Goal: Information Seeking & Learning: Learn about a topic

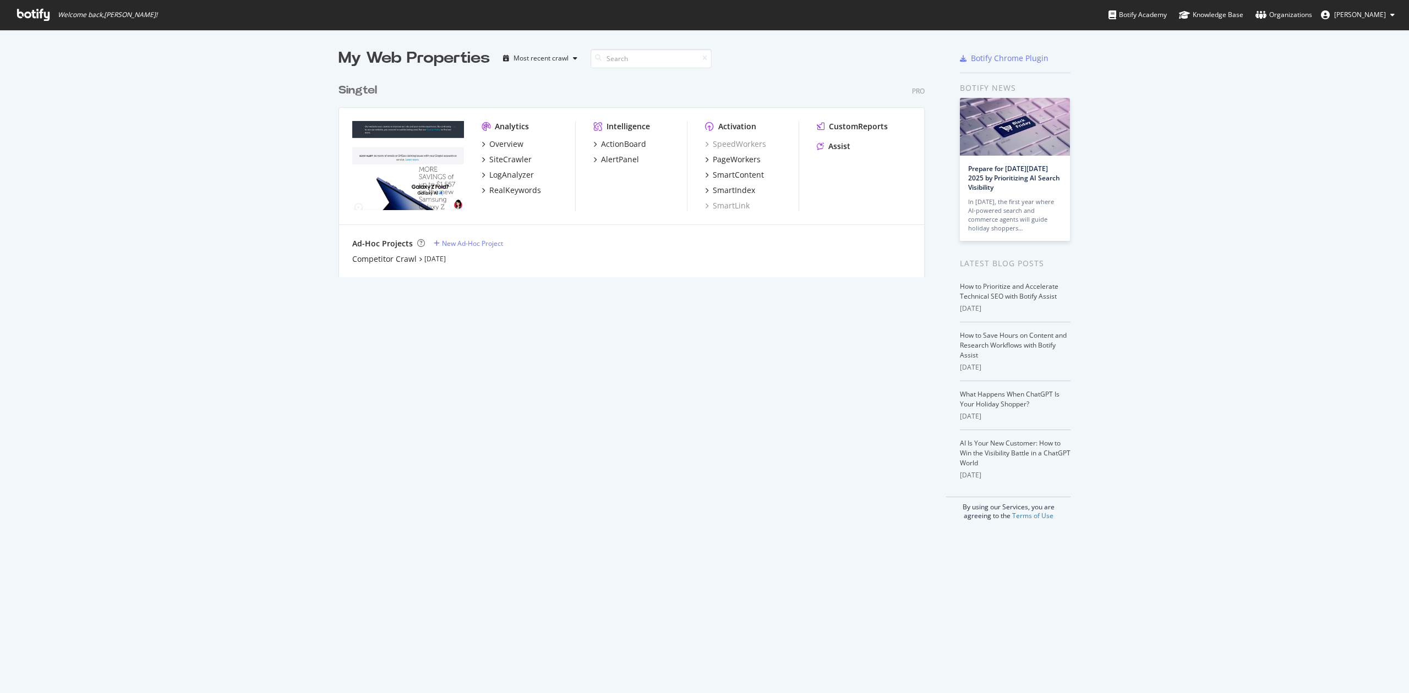
scroll to position [682, 1387]
click at [522, 190] on div "RealKeywords" at bounding box center [515, 190] width 52 height 11
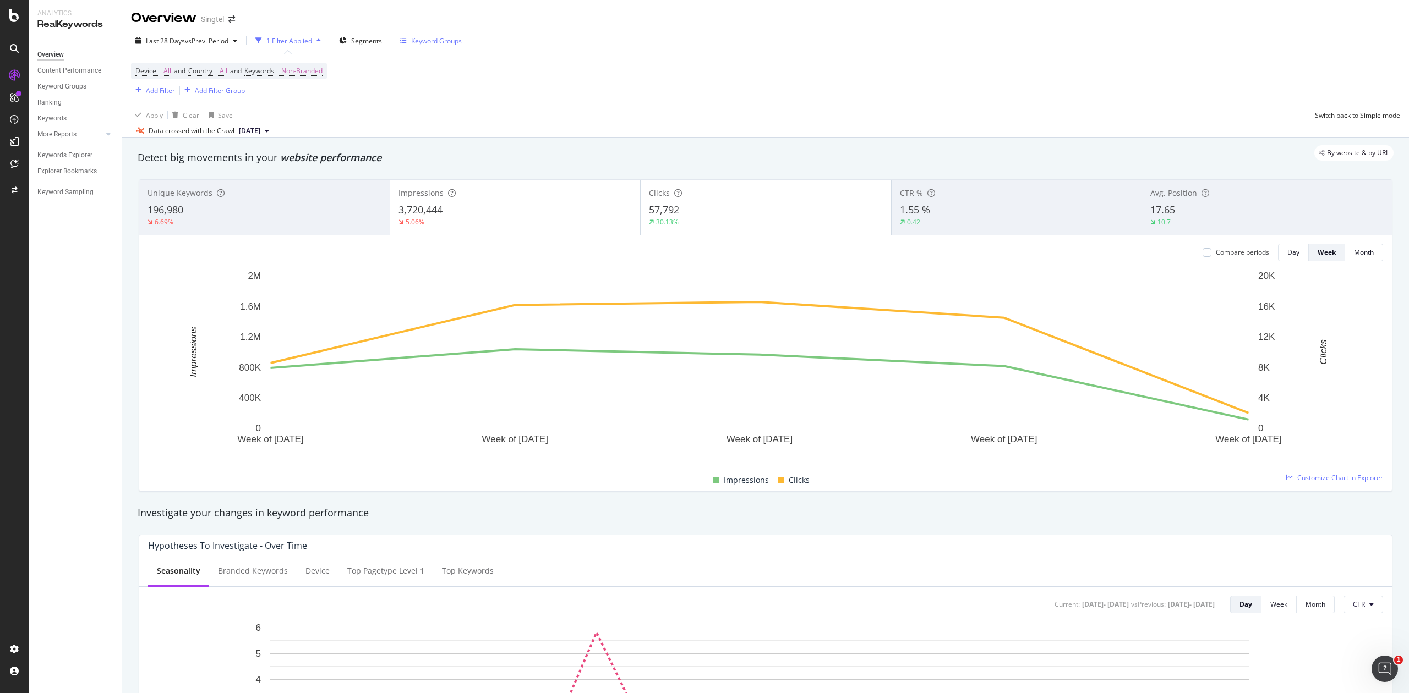
click at [417, 39] on div "Keyword Groups" at bounding box center [436, 40] width 51 height 9
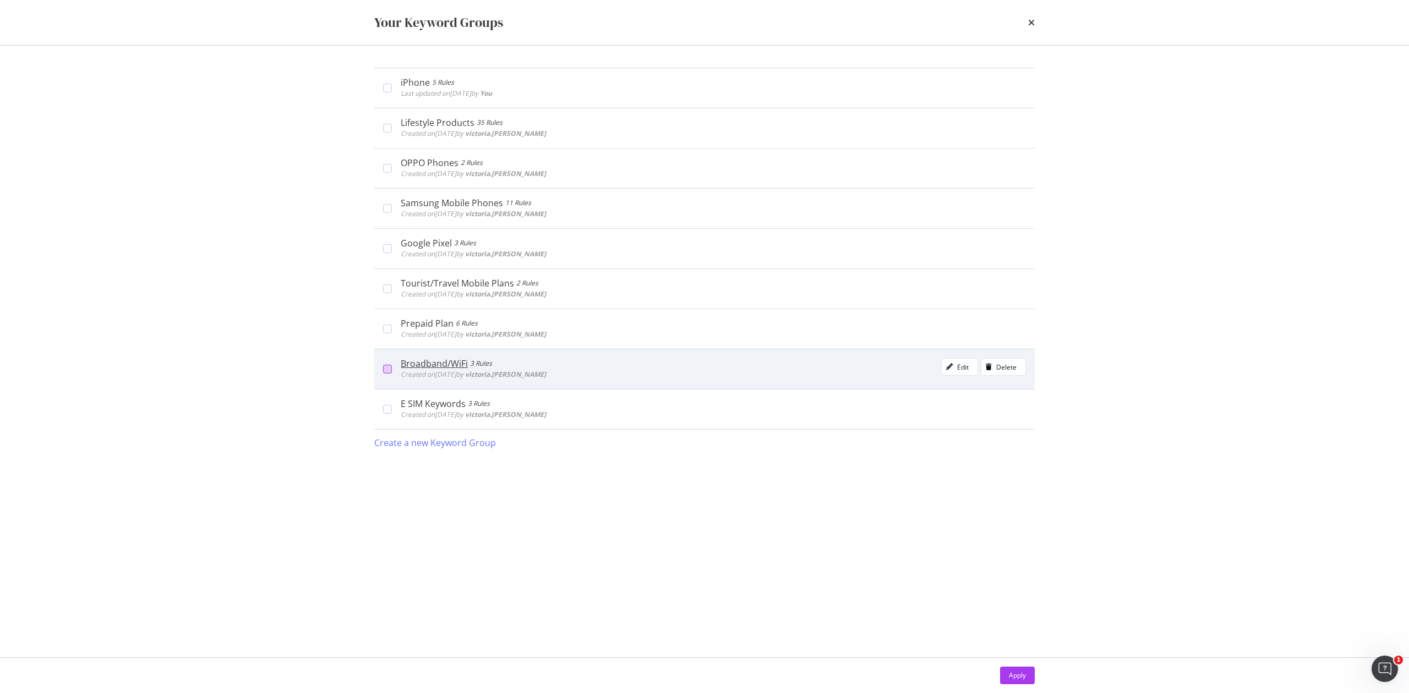
click at [387, 371] on div "modal" at bounding box center [387, 369] width 9 height 9
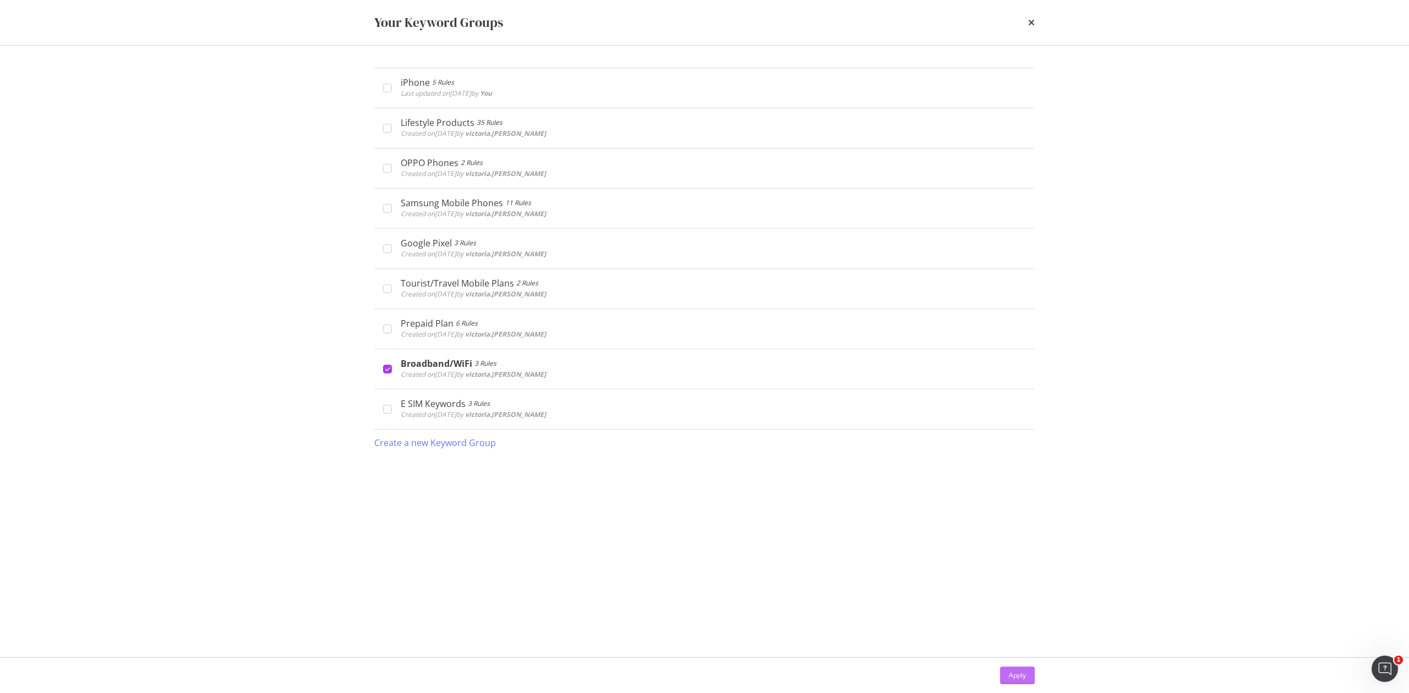
click at [1012, 673] on div "Apply" at bounding box center [1017, 675] width 17 height 9
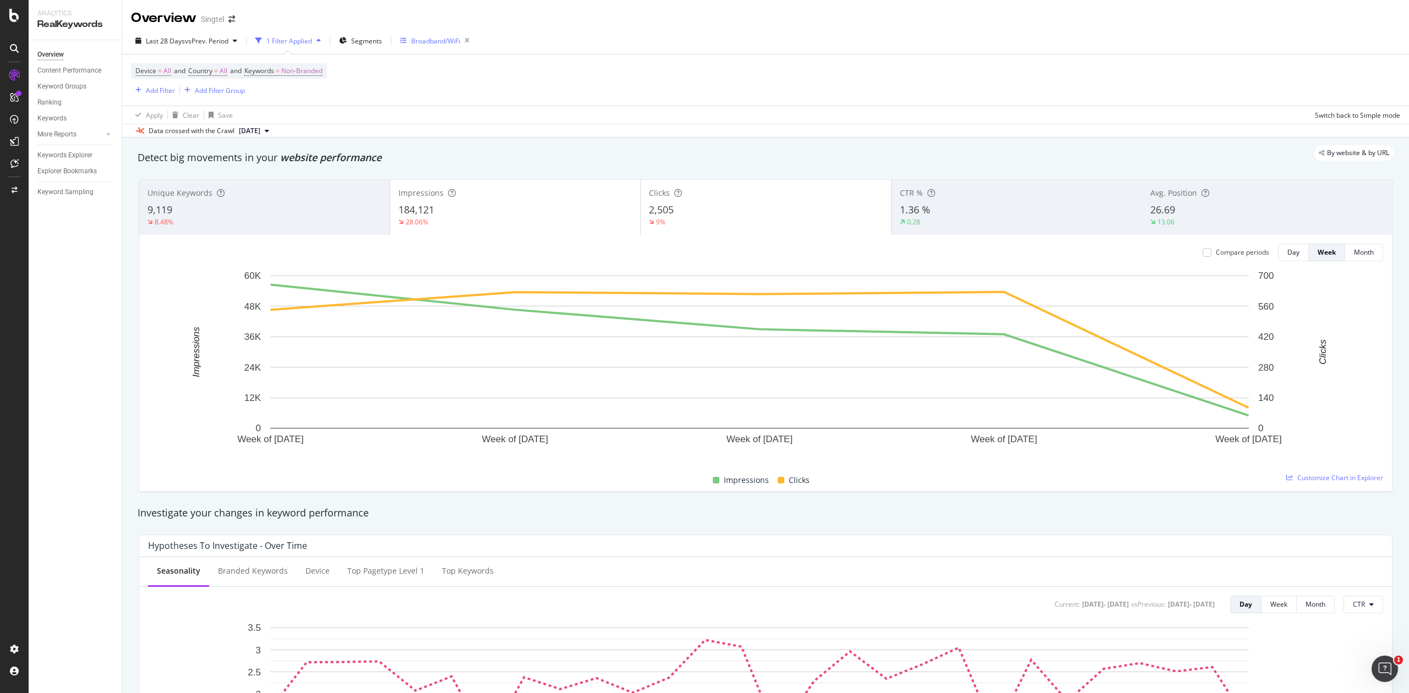
click at [429, 36] on div "Broadband/WiFi" at bounding box center [435, 40] width 49 height 9
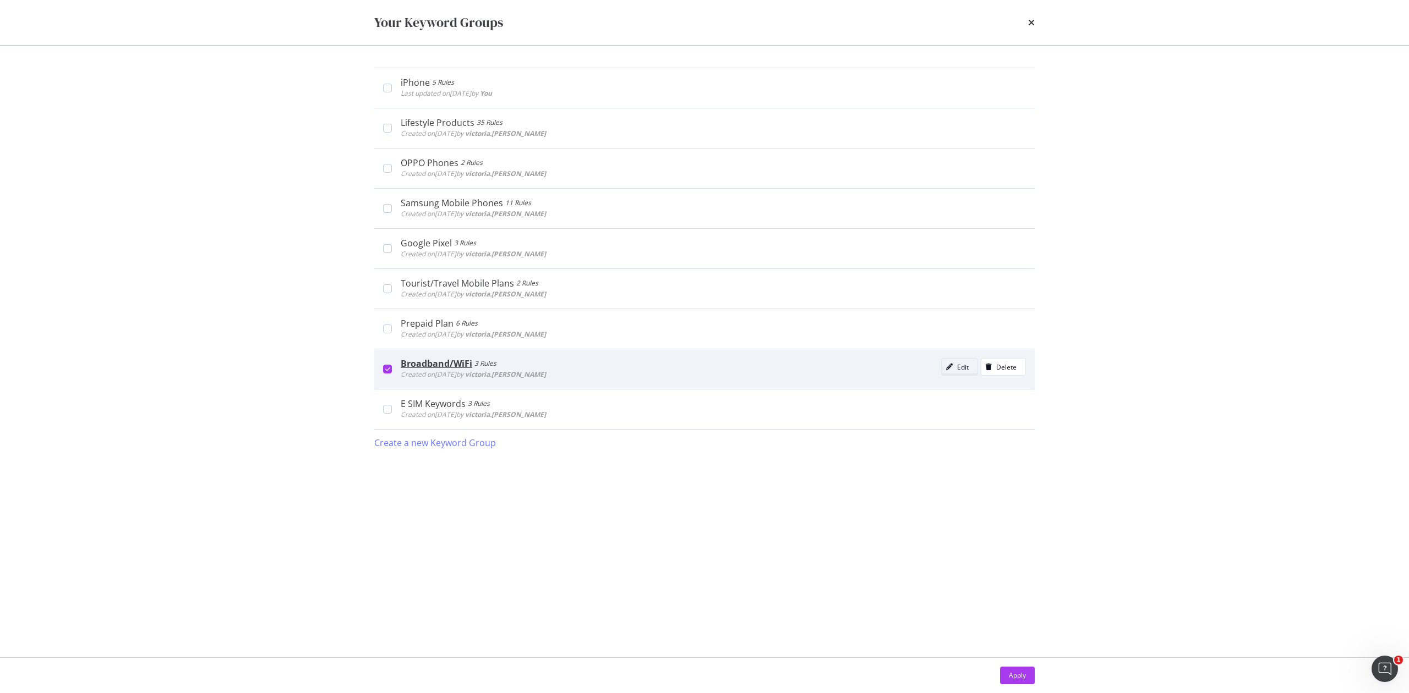
click at [965, 369] on div "Edit" at bounding box center [963, 367] width 12 height 9
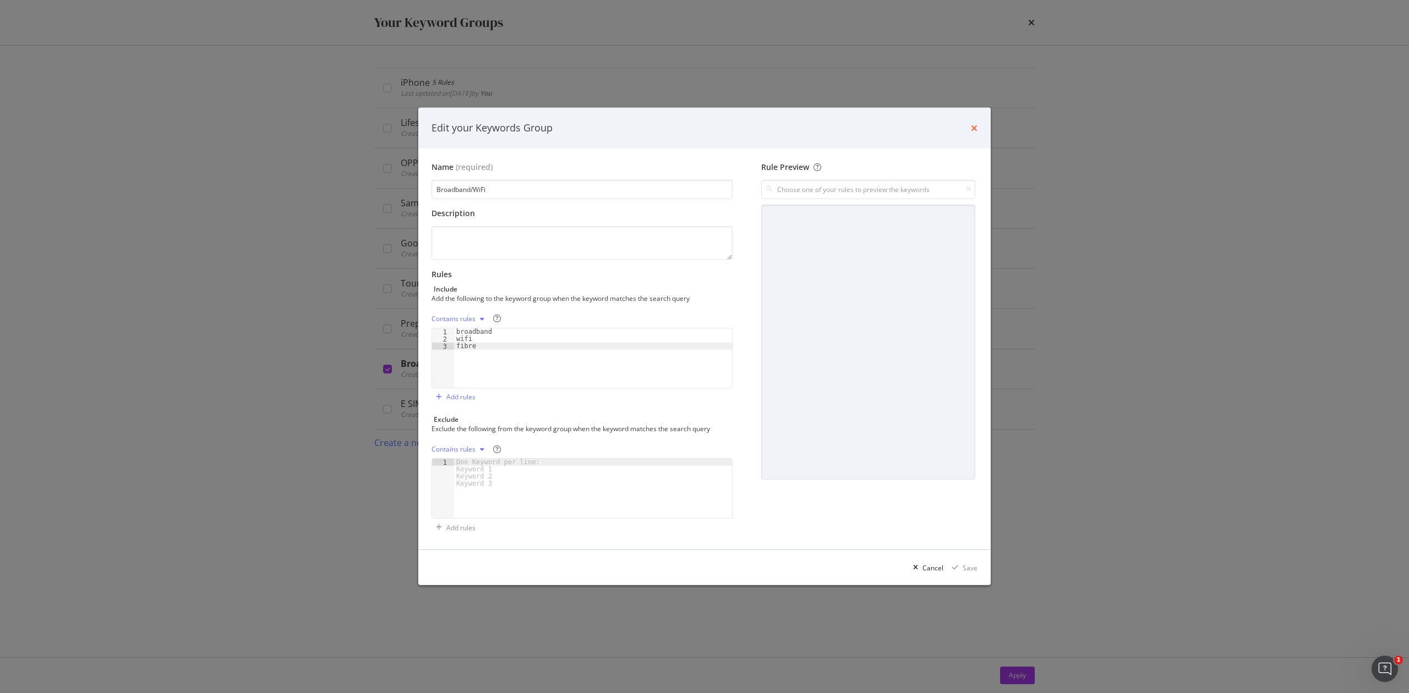
click at [974, 127] on icon "times" at bounding box center [974, 128] width 7 height 9
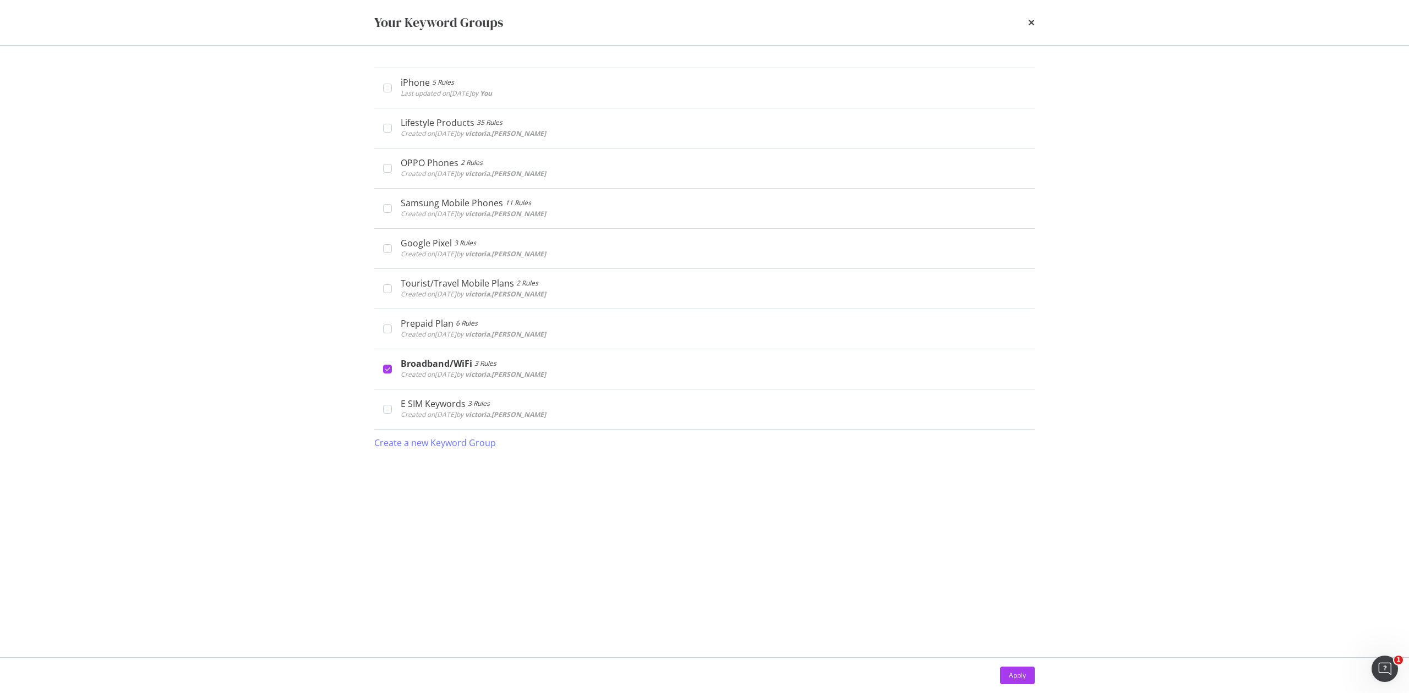
click at [1026, 23] on div "Your Keyword Groups" at bounding box center [704, 22] width 660 height 19
click at [1031, 23] on icon "times" at bounding box center [1031, 22] width 7 height 9
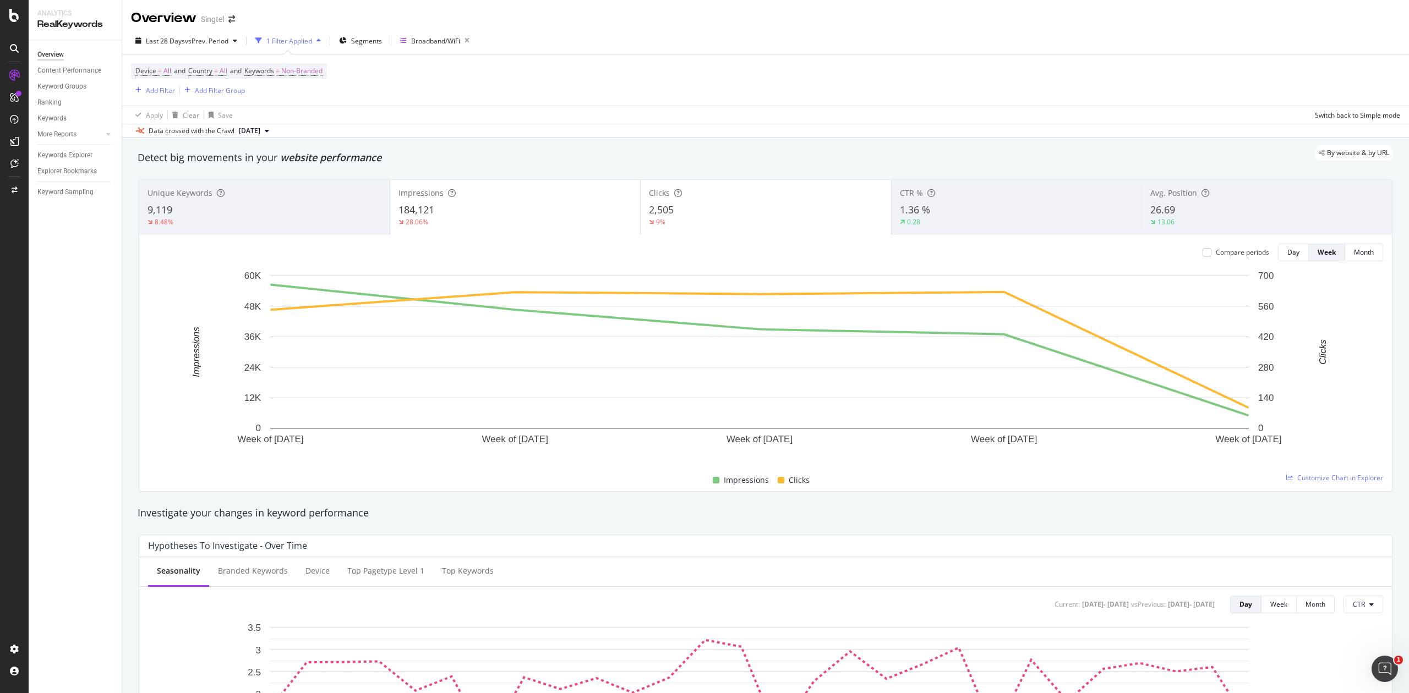
click at [1192, 222] on div "13.06" at bounding box center [1266, 222] width 233 height 10
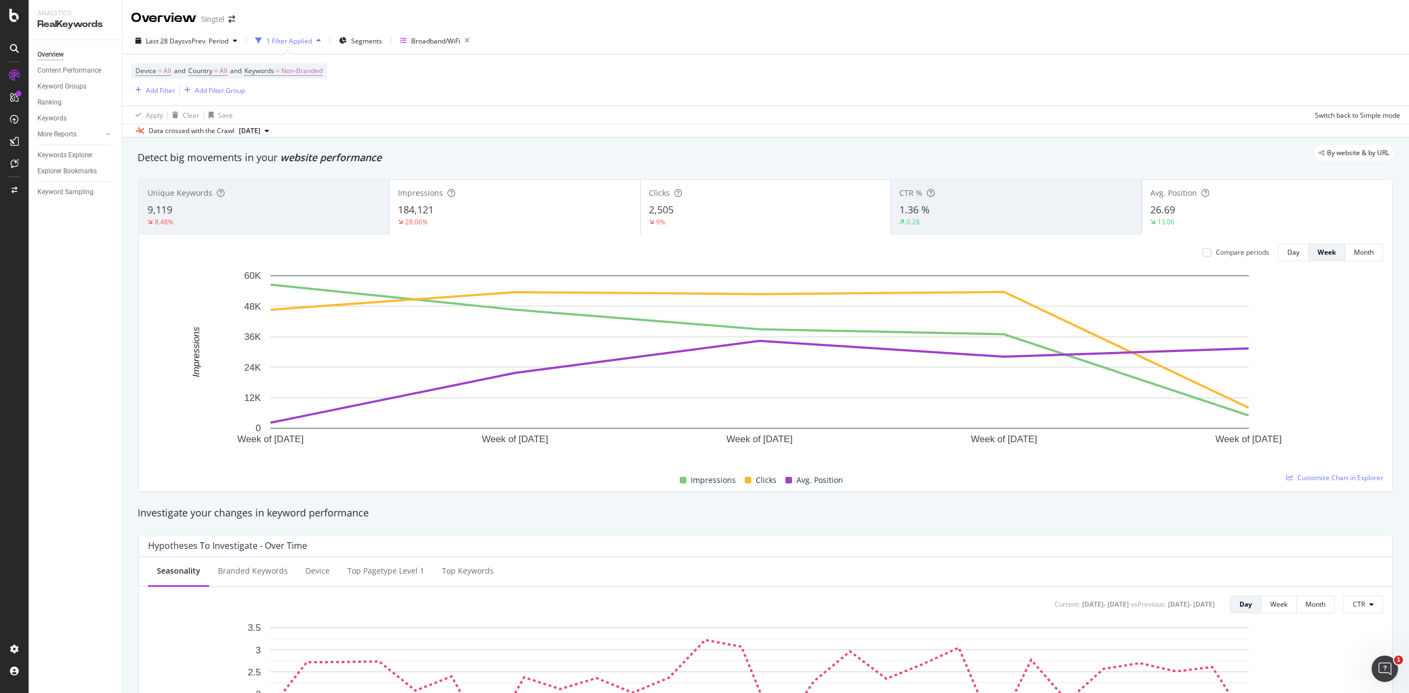
click at [269, 134] on icon at bounding box center [267, 131] width 4 height 7
click at [324, 110] on div "Apply Clear Save Switch back to Simple mode" at bounding box center [765, 115] width 1287 height 18
click at [228, 40] on span "vs Prev. Period" at bounding box center [206, 40] width 43 height 9
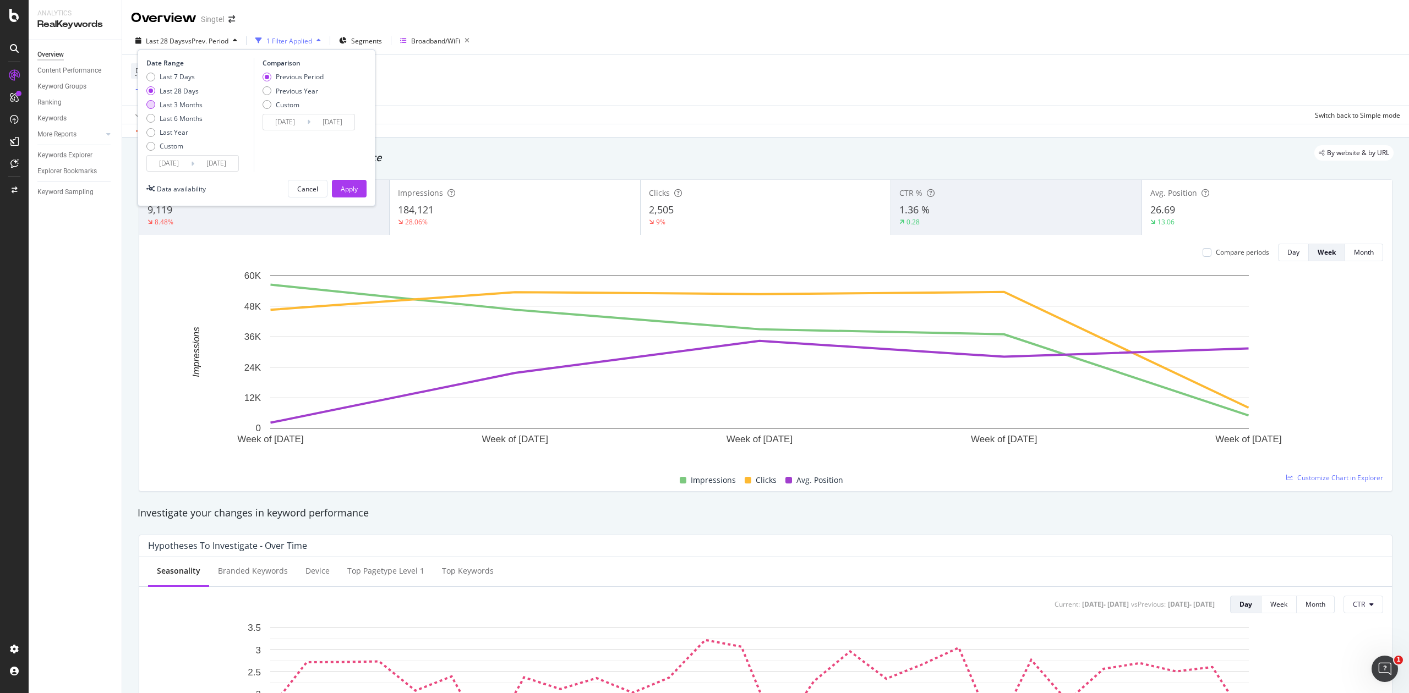
click at [198, 103] on div "Last 3 Months" at bounding box center [181, 104] width 43 height 9
type input "2025/06/30"
type input "2025/03/30"
type input "2025/06/29"
click at [360, 189] on button "Apply" at bounding box center [349, 189] width 35 height 18
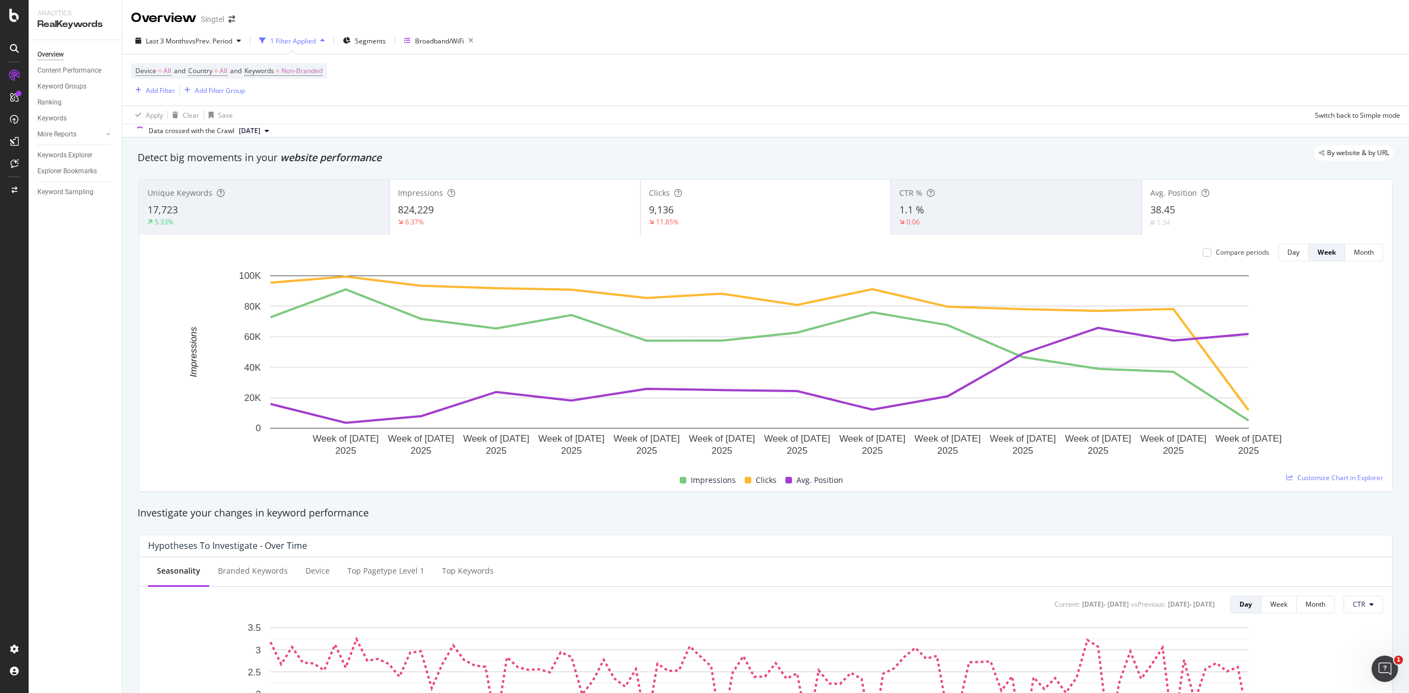
click at [269, 131] on icon at bounding box center [267, 131] width 4 height 7
click at [231, 41] on span "vs Prev. Period" at bounding box center [210, 40] width 43 height 9
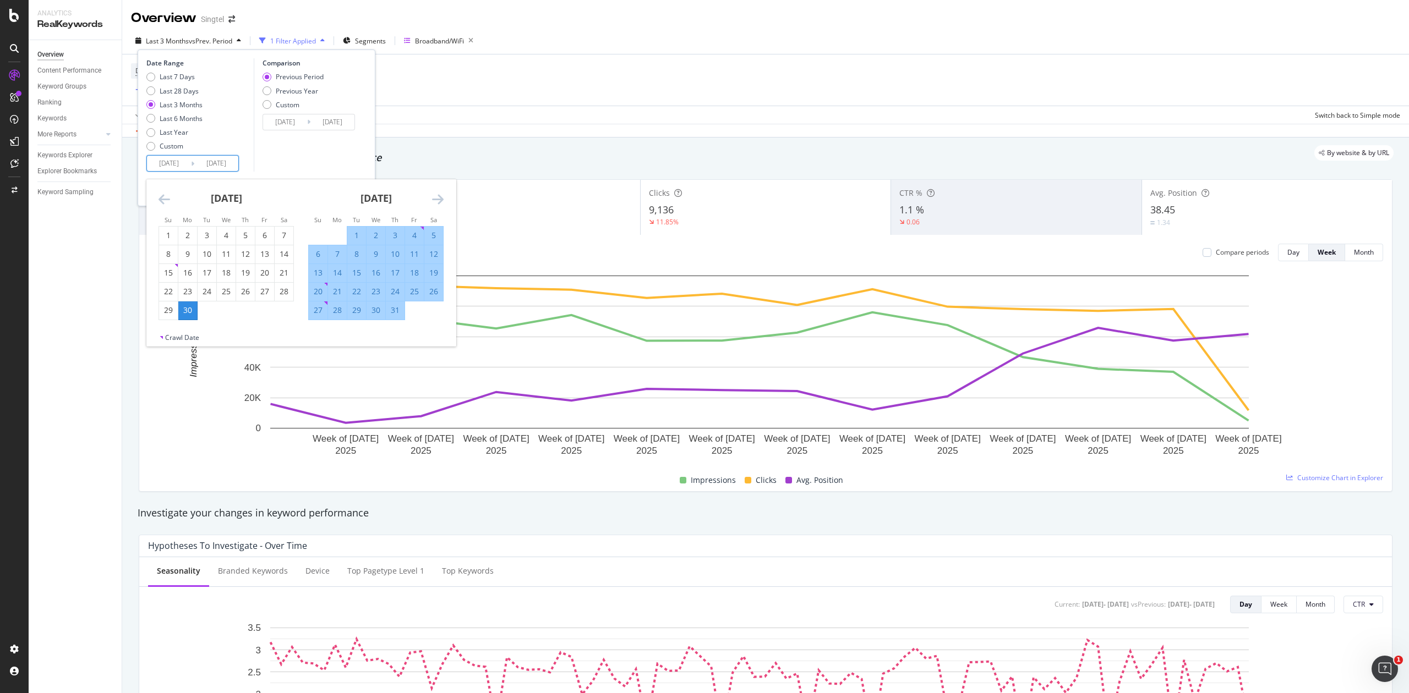
click at [230, 163] on input "2025/09/29" at bounding box center [216, 163] width 44 height 15
click at [166, 313] on div "29" at bounding box center [168, 310] width 19 height 11
type input "2025/06/29"
type input "2025/03/28"
type input "2025/06/28"
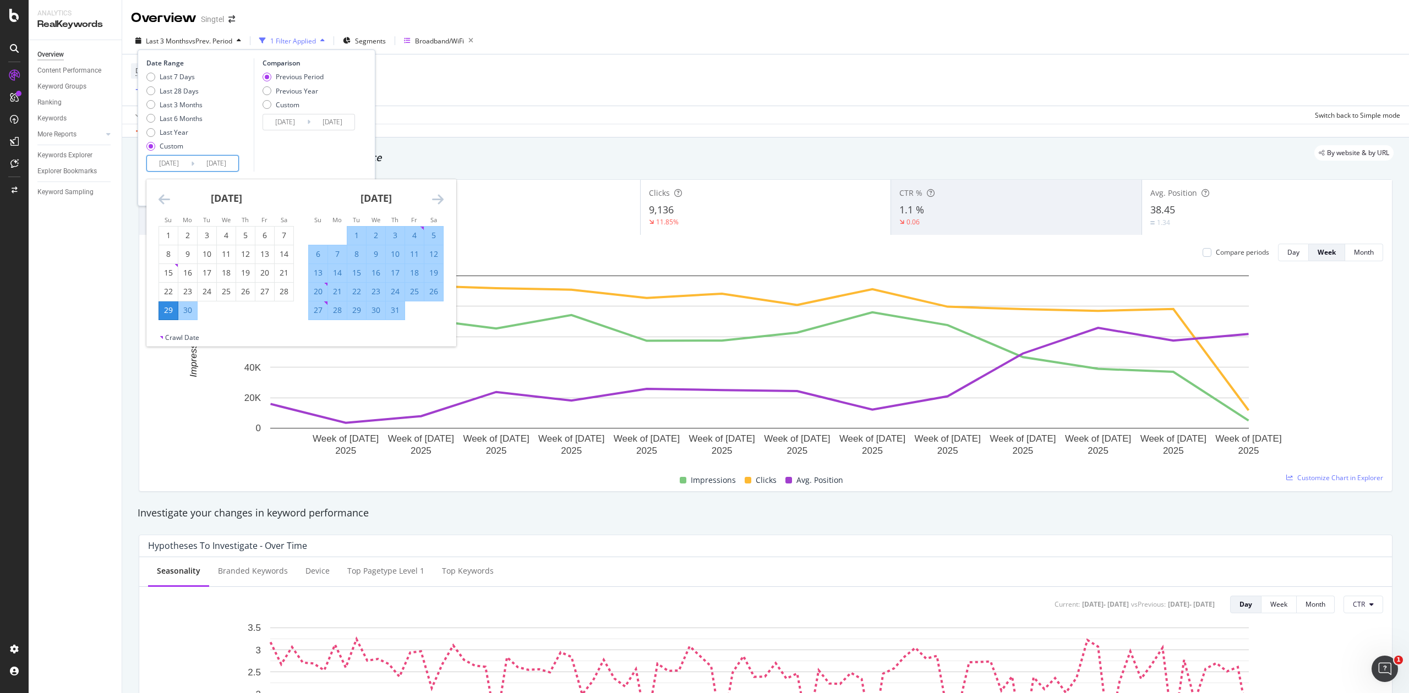
click at [190, 309] on div "30" at bounding box center [187, 310] width 19 height 11
type input "2025/06/30"
type input "2025/06/27"
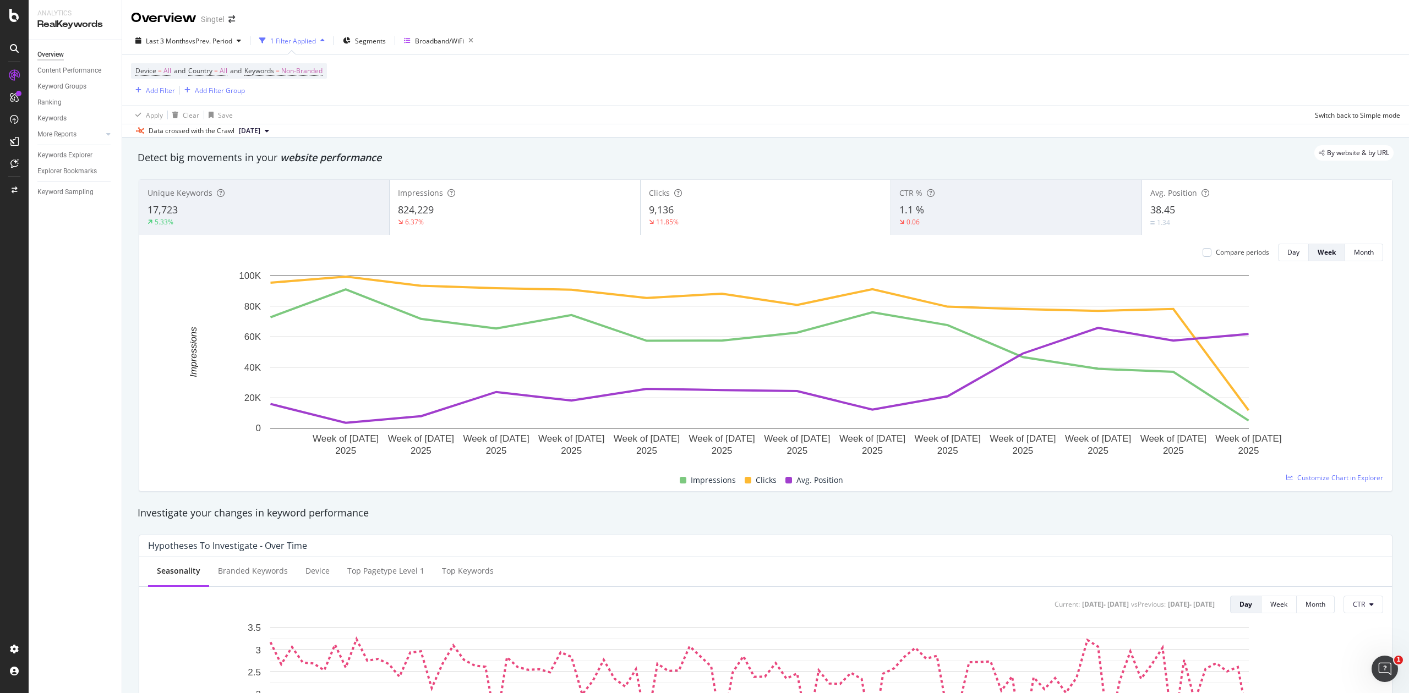
click at [387, 511] on div "Investigate your changes in keyword performance" at bounding box center [766, 513] width 1256 height 14
click at [269, 132] on icon at bounding box center [267, 131] width 4 height 7
click at [247, 131] on span "[DATE]" at bounding box center [249, 131] width 21 height 10
click at [245, 44] on div "button" at bounding box center [238, 40] width 13 height 7
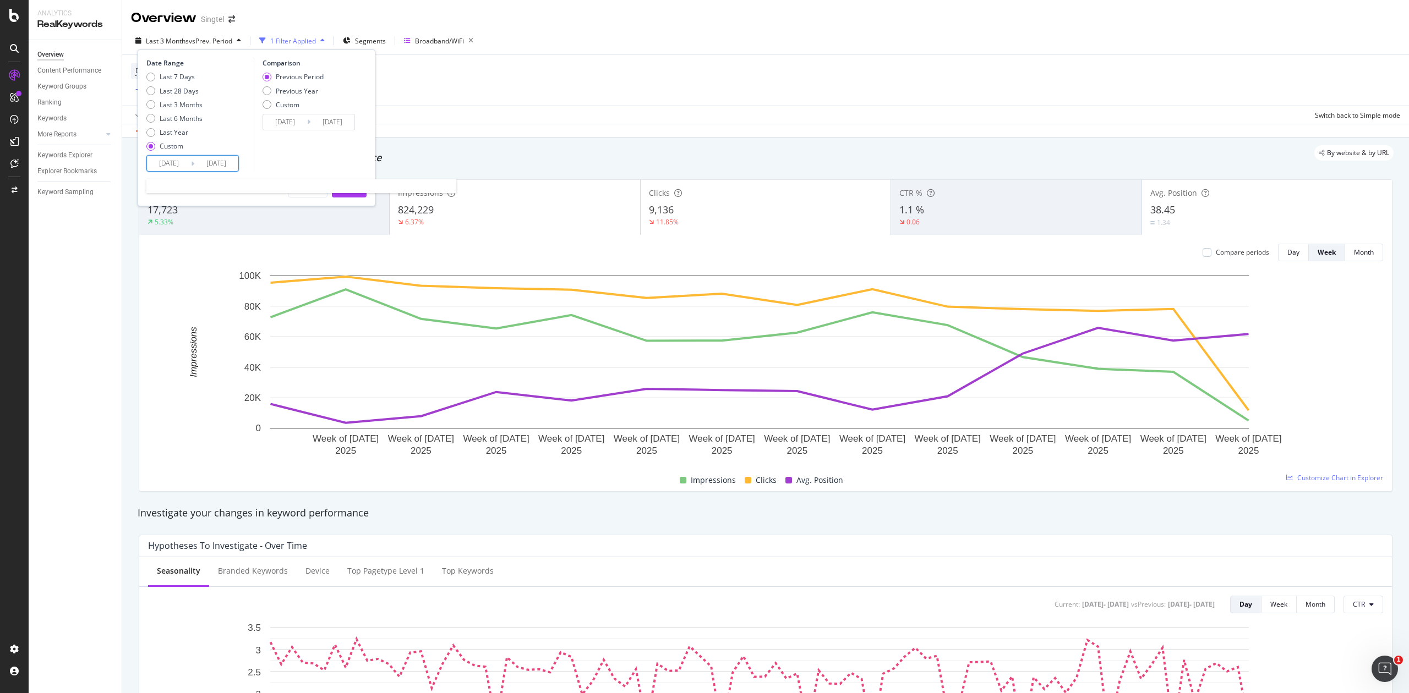
click at [215, 163] on input "2025/06/30" at bounding box center [216, 163] width 44 height 15
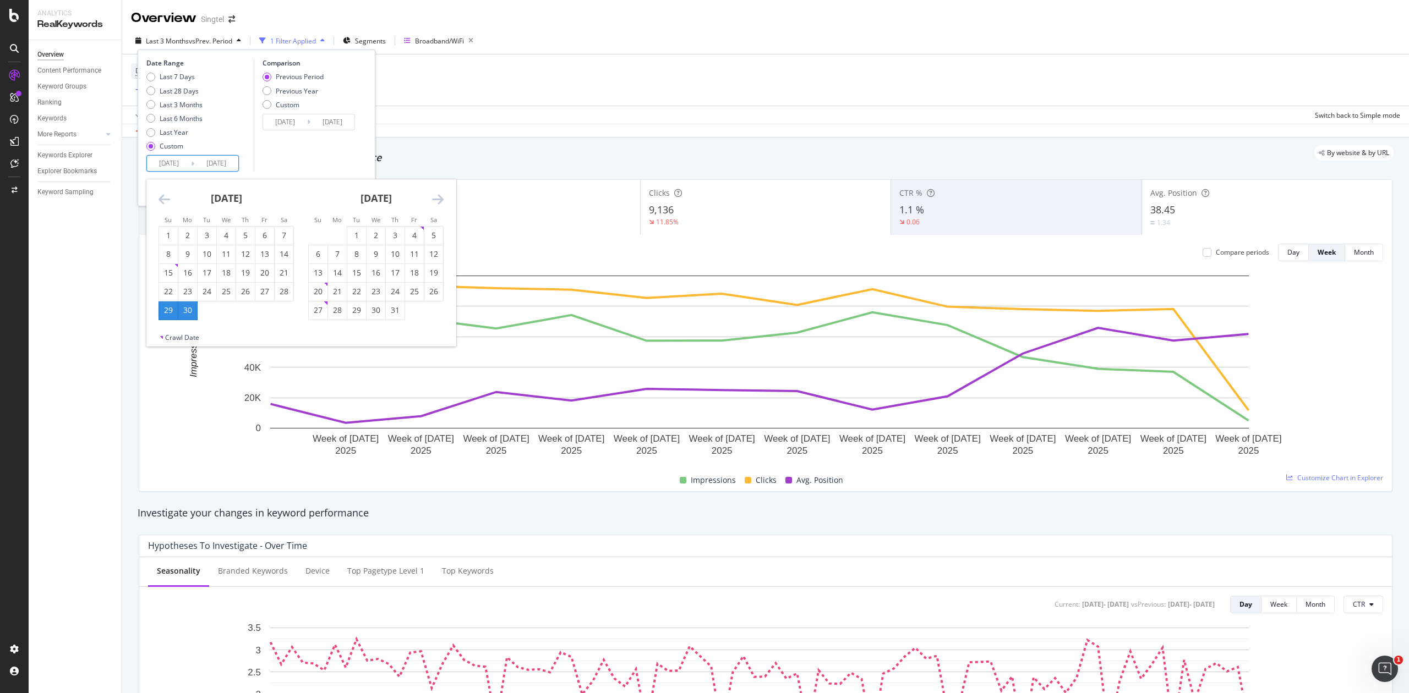
click at [269, 154] on div "Comparison Previous Period Previous Year Custom 2025/06/27 Navigate forward to …" at bounding box center [306, 114] width 105 height 113
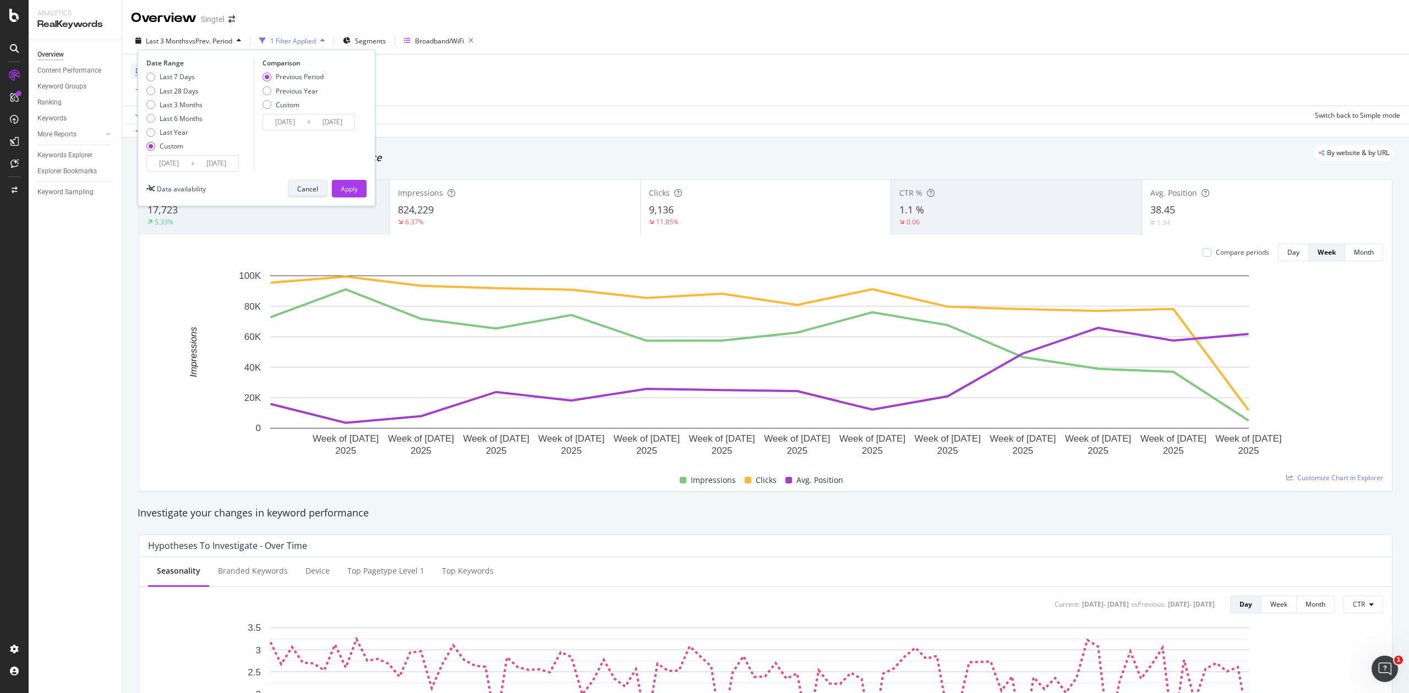
click at [306, 189] on div "Cancel" at bounding box center [307, 188] width 21 height 9
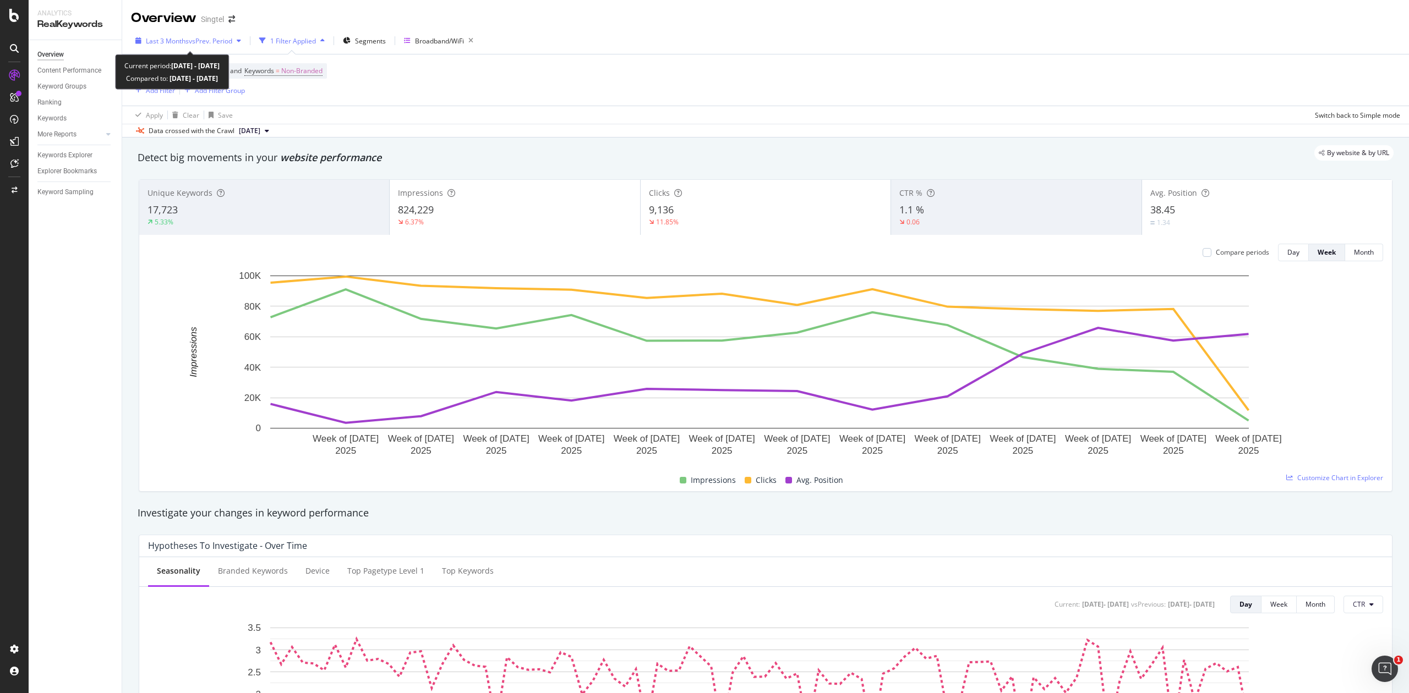
click at [231, 34] on div "Last 3 Months vs Prev. Period" at bounding box center [188, 40] width 114 height 17
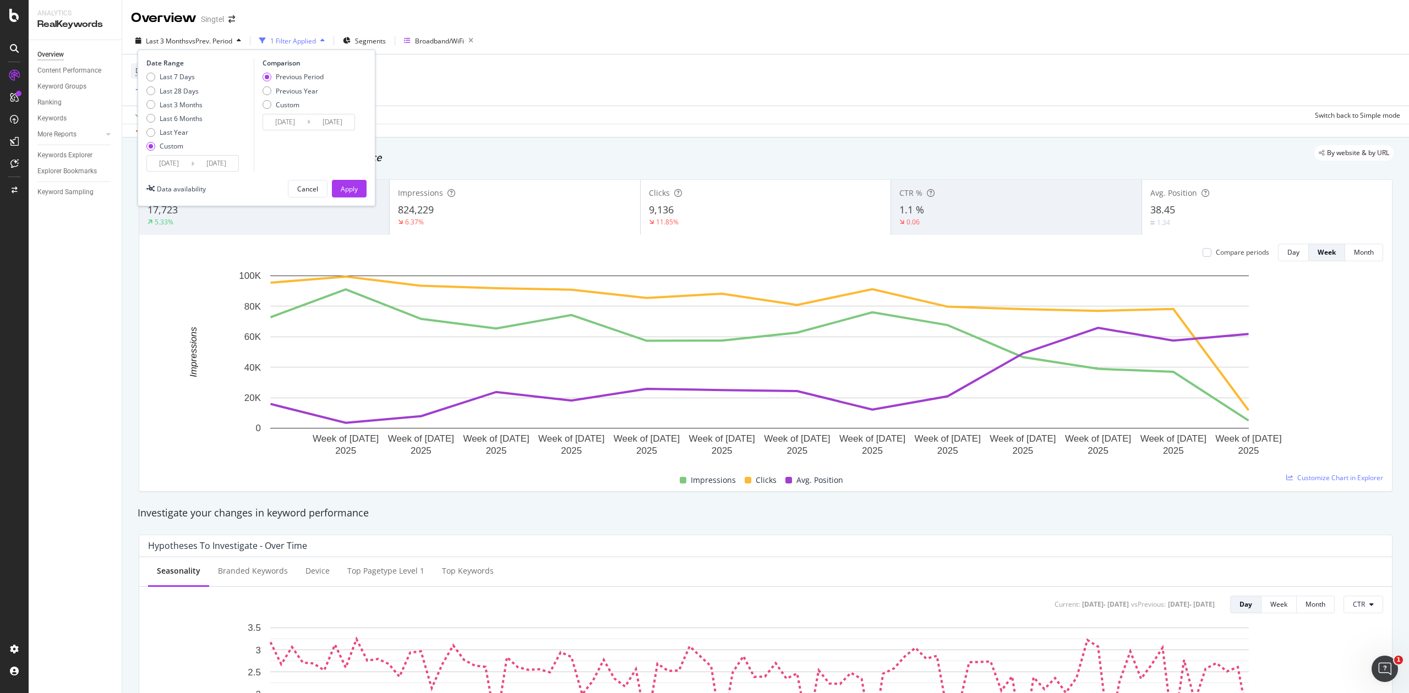
click at [188, 167] on input "2025/06/29" at bounding box center [169, 163] width 44 height 15
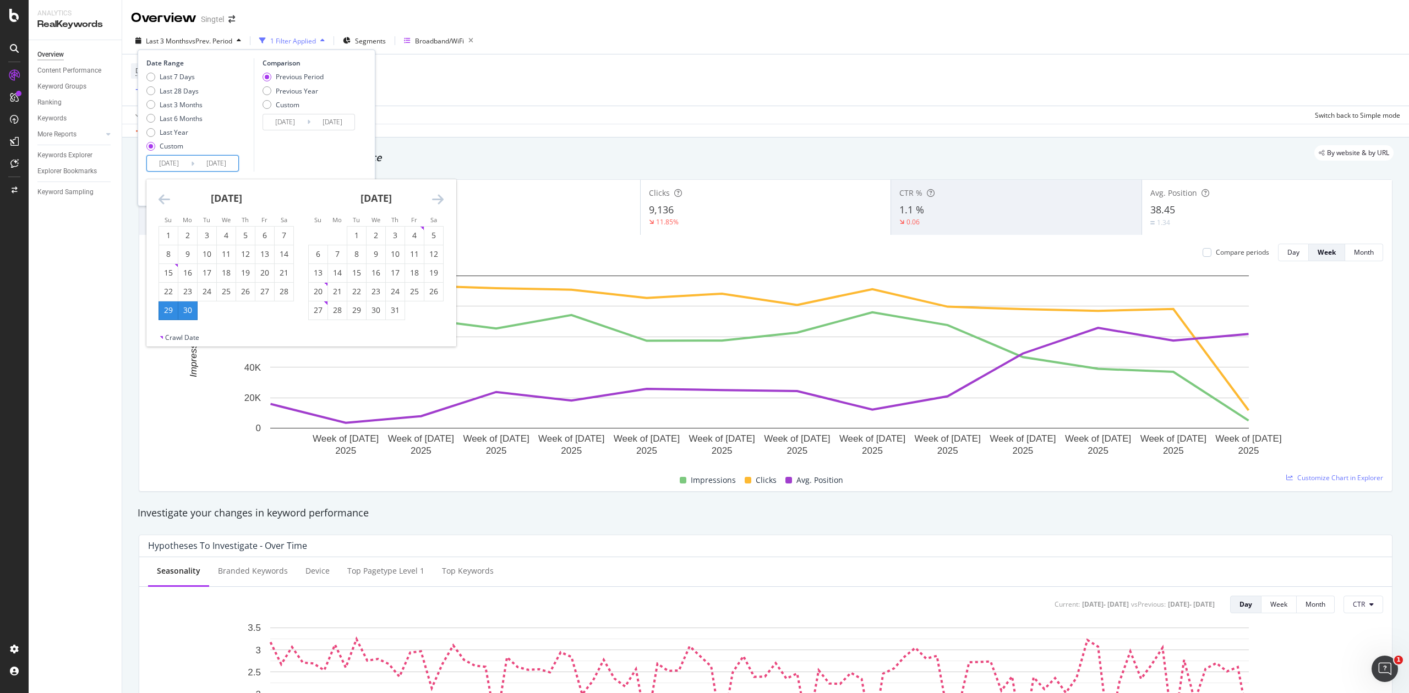
click at [186, 308] on div "30" at bounding box center [187, 310] width 19 height 11
type input "2025/06/30"
type input "2025/06/29"
click at [431, 199] on div "July 2025" at bounding box center [375, 202] width 135 height 47
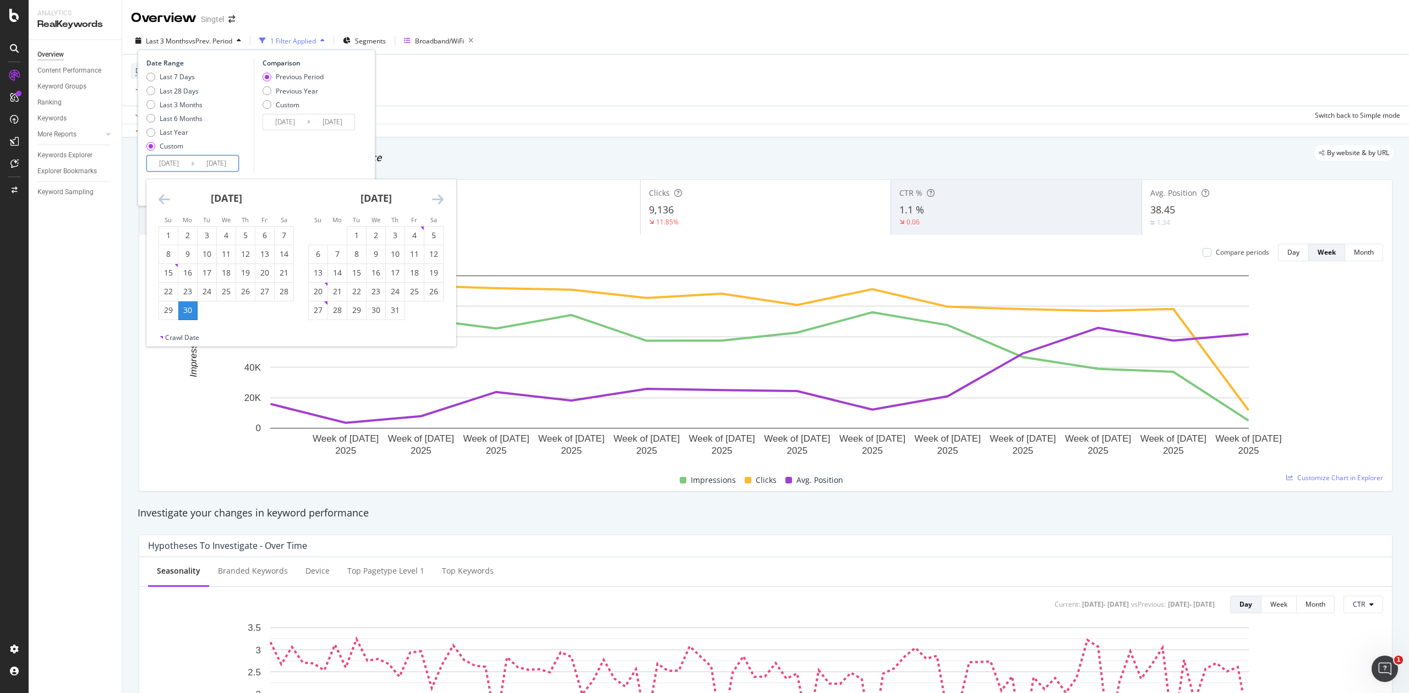
click at [431, 199] on div "July 2025" at bounding box center [375, 202] width 135 height 47
click at [436, 199] on icon "Move forward to switch to the next month." at bounding box center [438, 199] width 12 height 13
click at [437, 199] on icon "Move forward to switch to the next month." at bounding box center [438, 199] width 12 height 13
click at [318, 315] on div "28" at bounding box center [318, 310] width 19 height 11
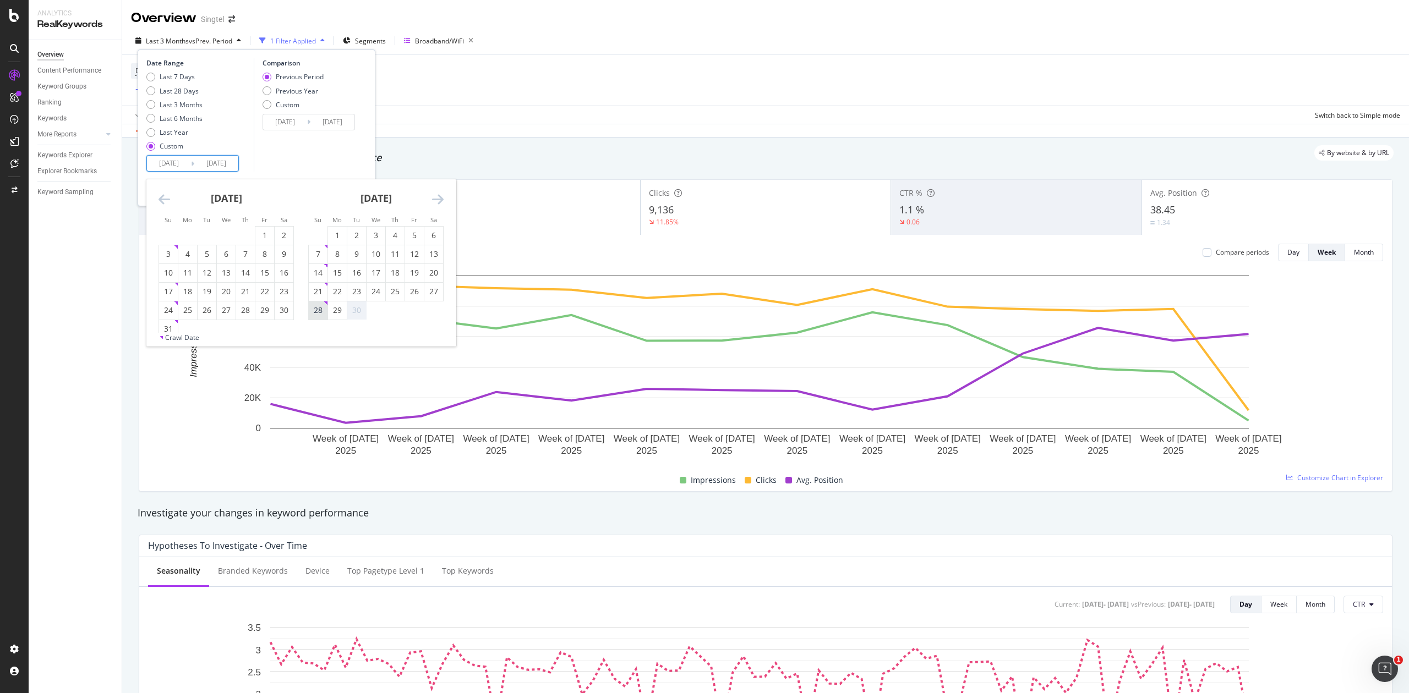
type input "2025/09/28"
type input "2025/03/31"
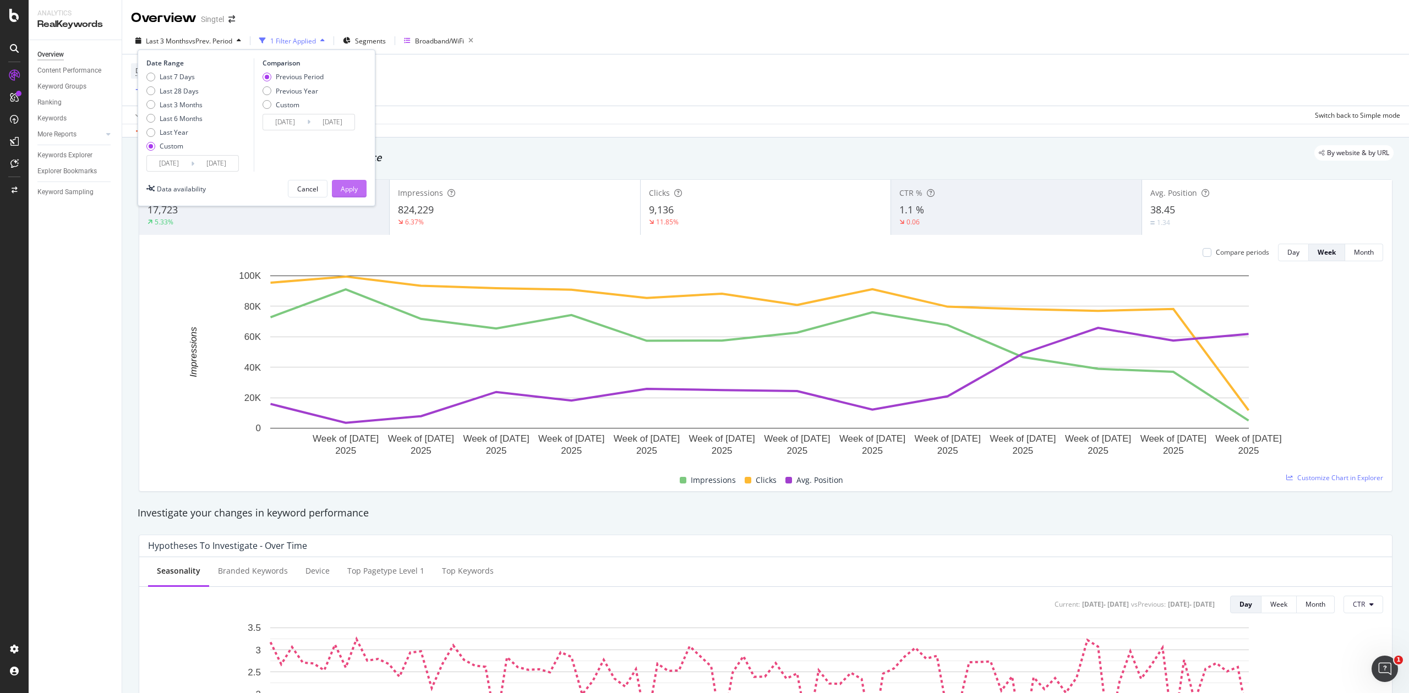
click at [350, 188] on div "Apply" at bounding box center [349, 188] width 17 height 9
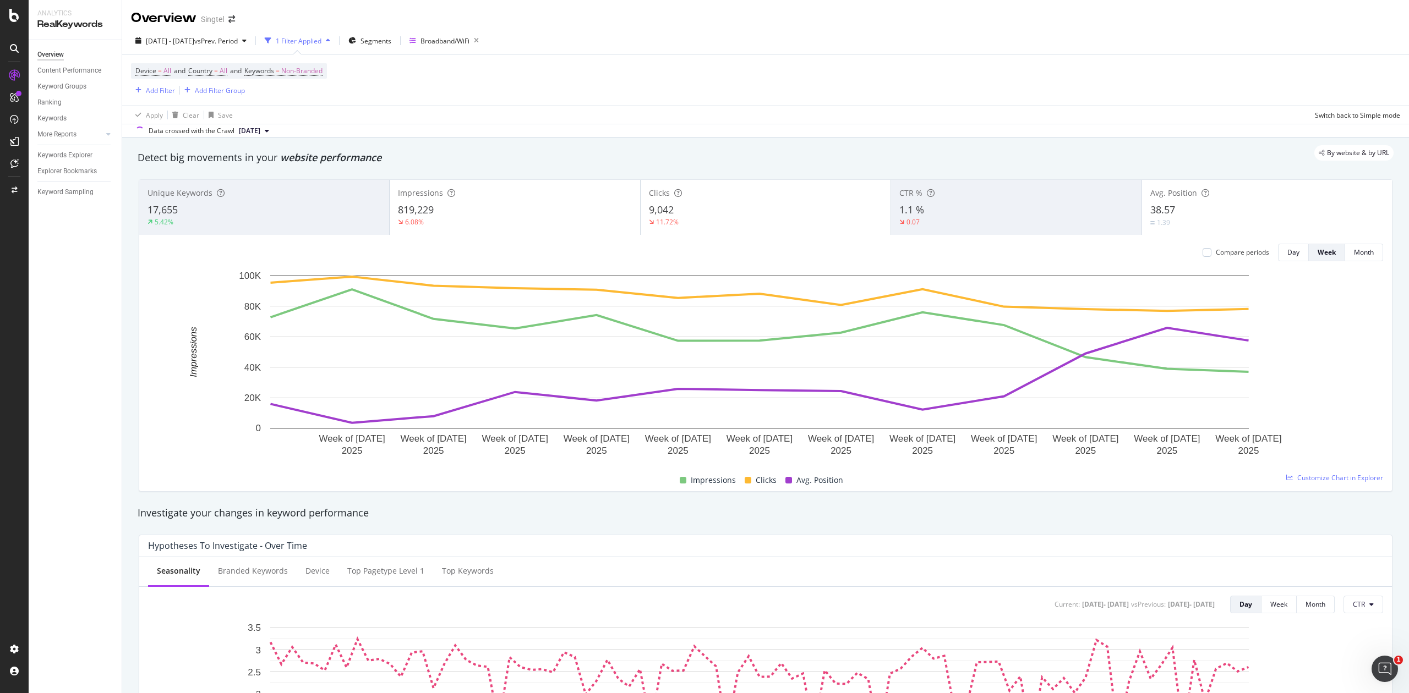
click at [1220, 210] on div "38.57" at bounding box center [1266, 210] width 233 height 14
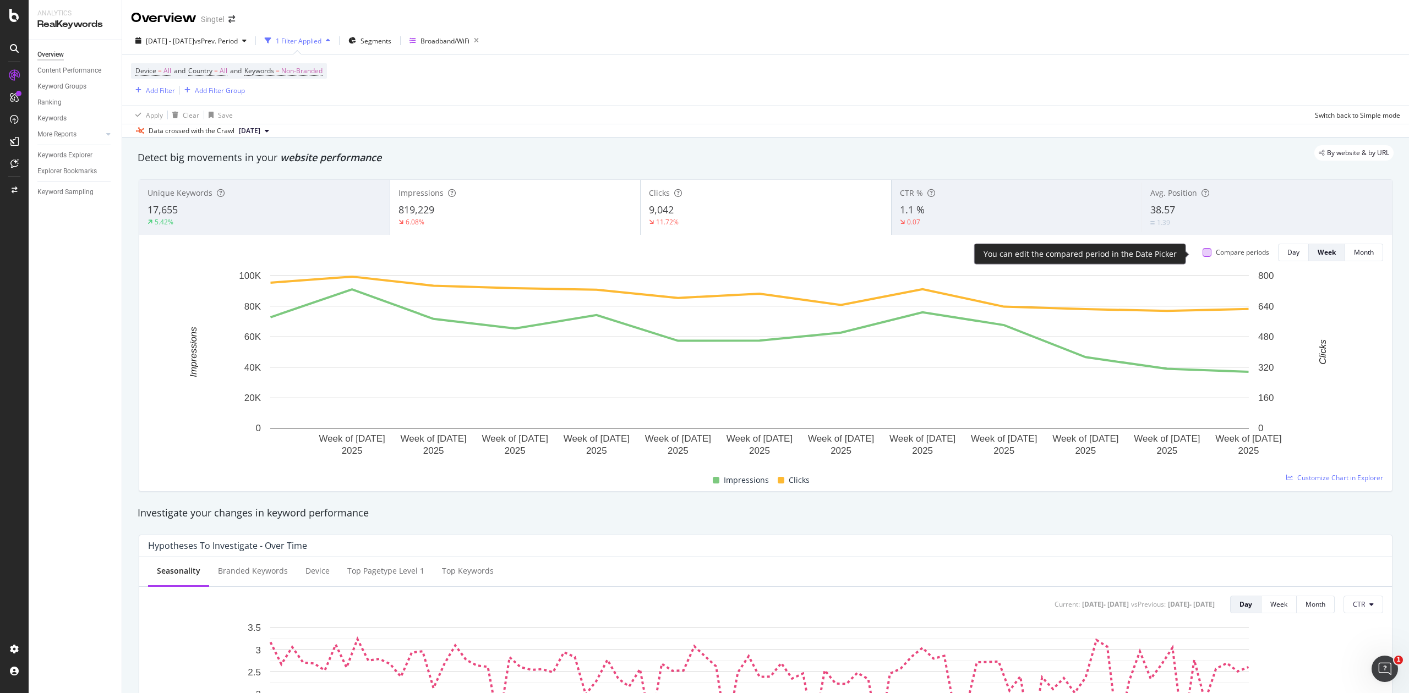
click at [1203, 256] on div at bounding box center [1207, 252] width 9 height 9
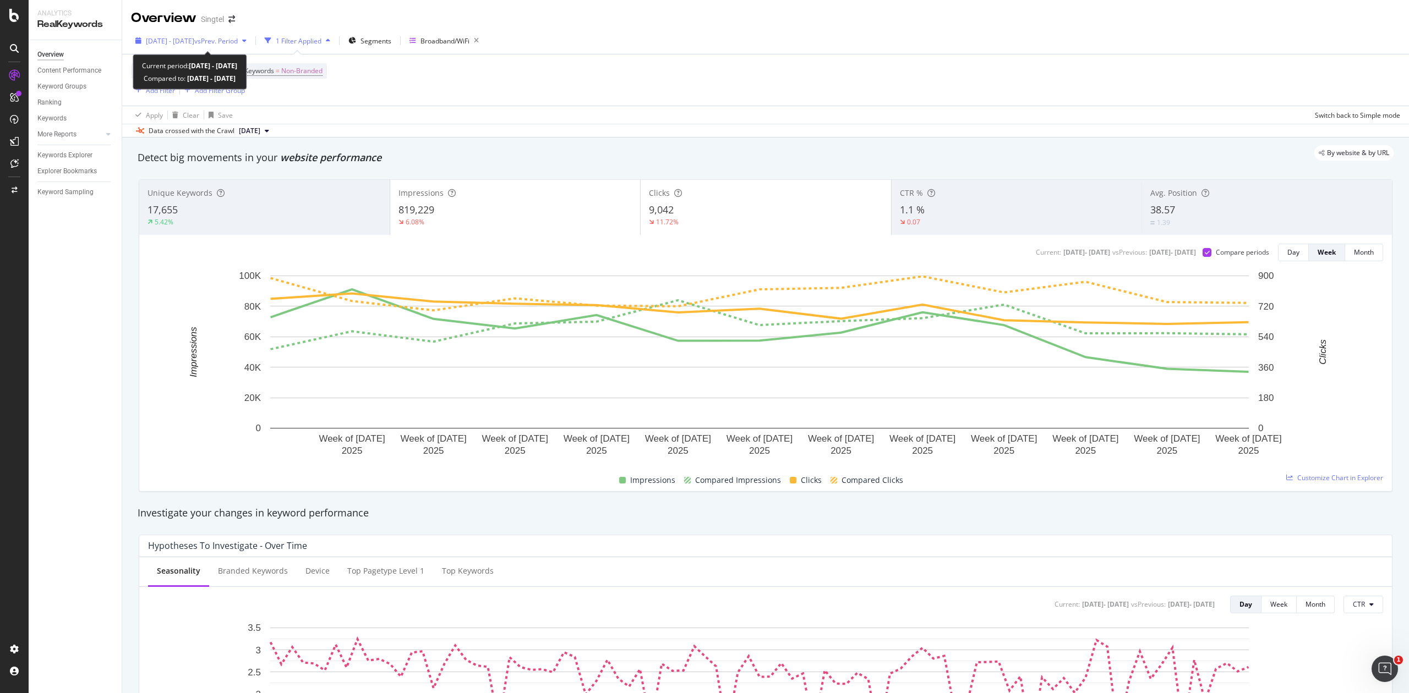
click at [194, 45] on span "[DATE] - [DATE]" at bounding box center [170, 40] width 48 height 9
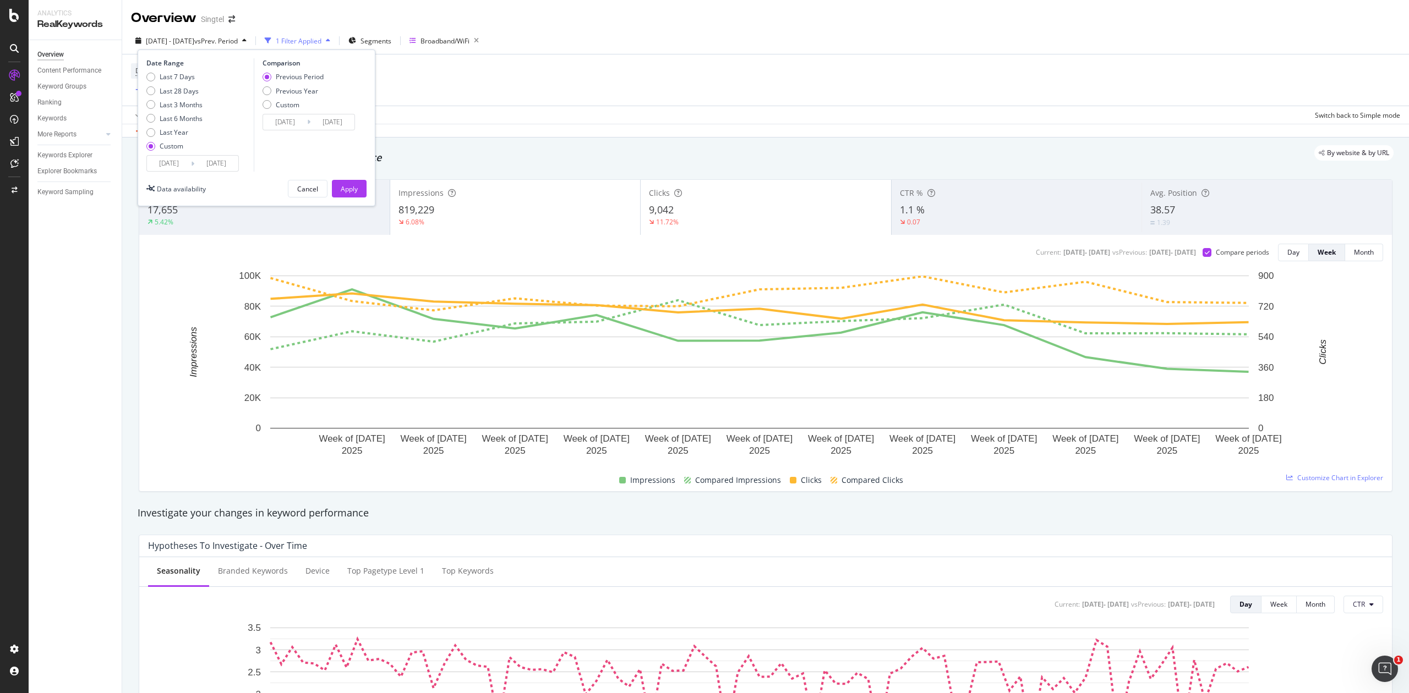
click at [308, 187] on div "Cancel" at bounding box center [307, 188] width 21 height 9
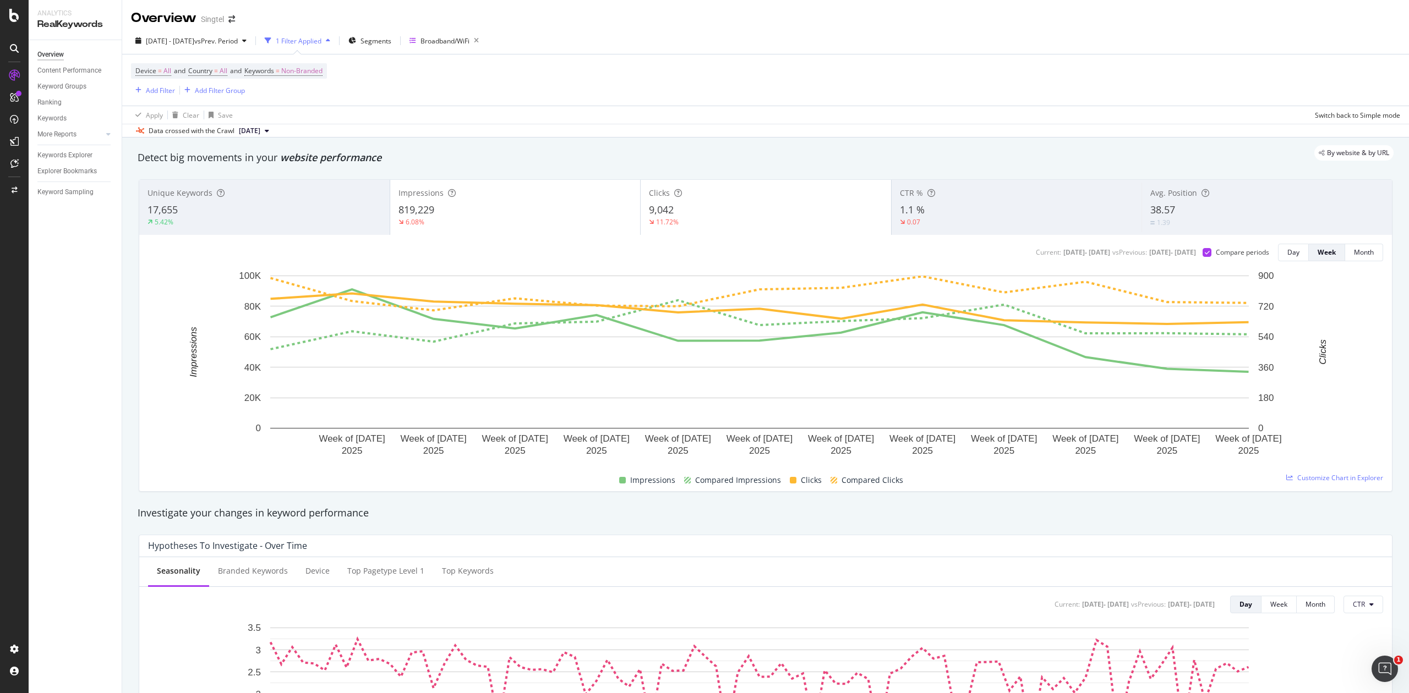
click at [601, 217] on div "819,229" at bounding box center [515, 210] width 234 height 14
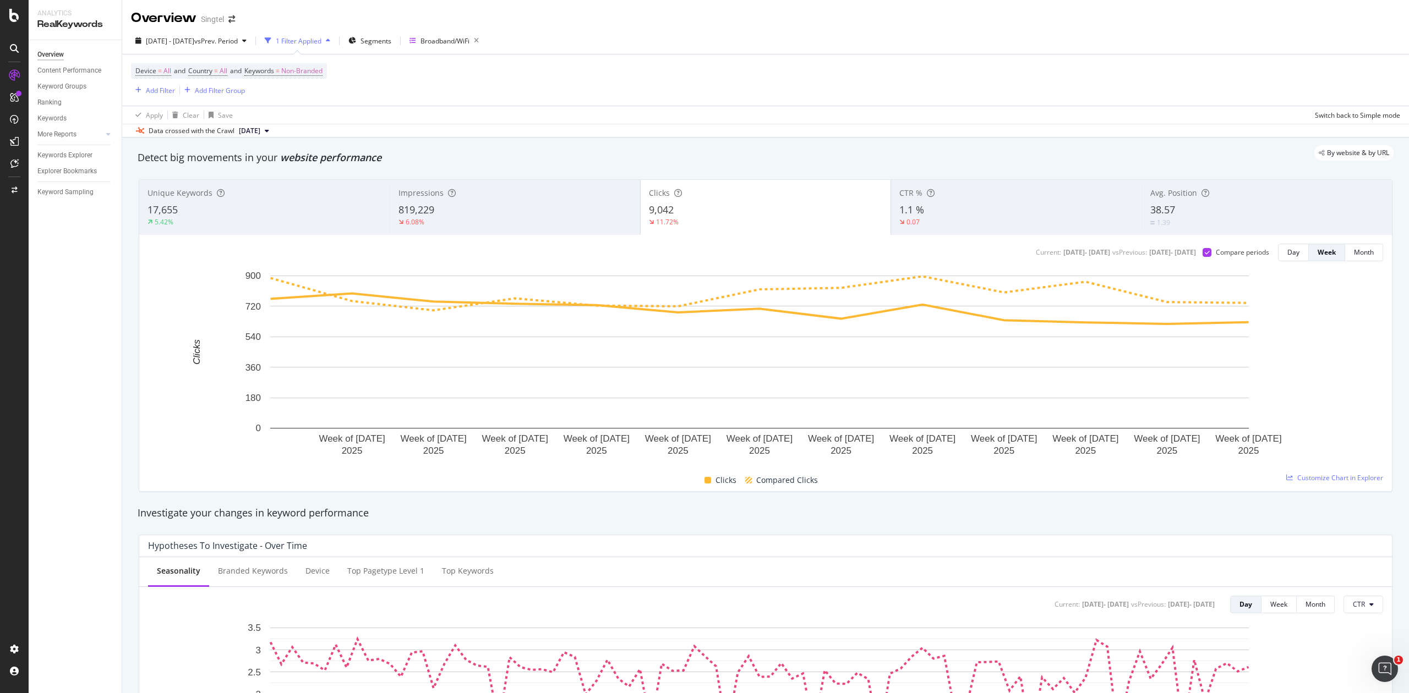
click at [1165, 216] on span "38.57" at bounding box center [1162, 209] width 25 height 13
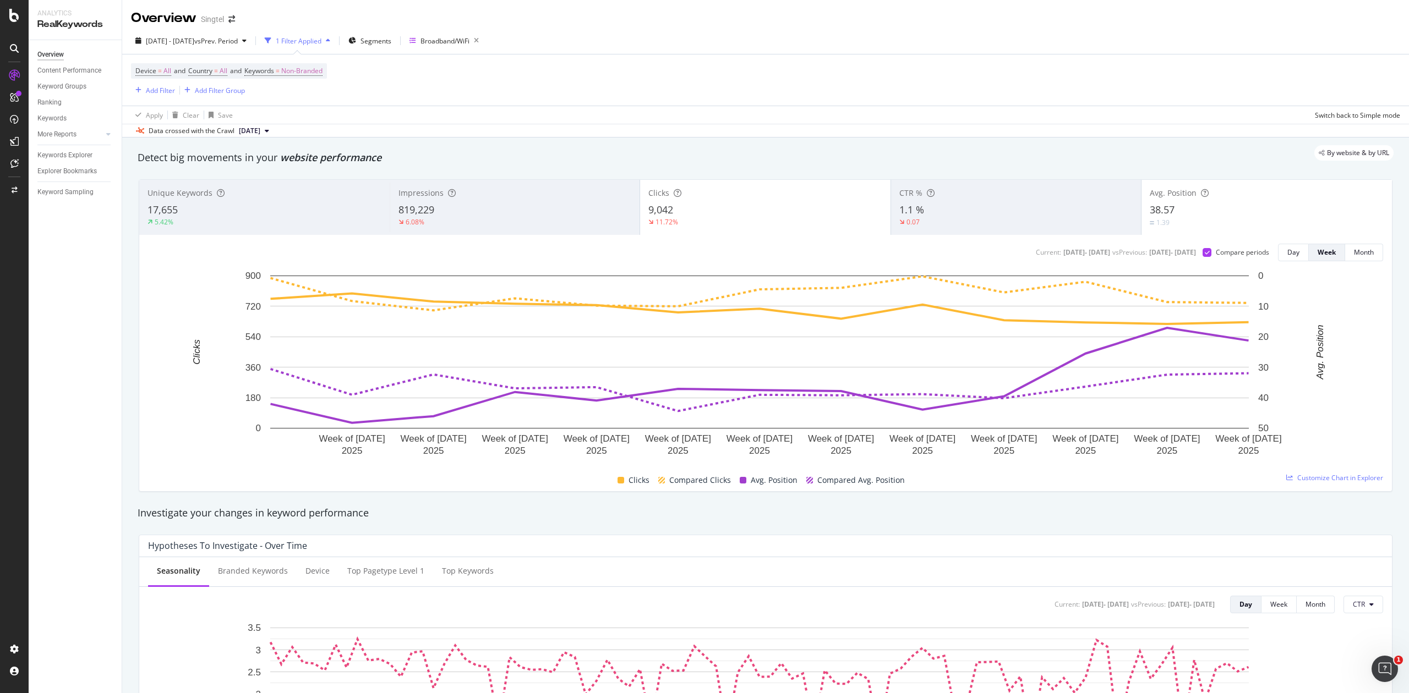
click at [526, 216] on div "819,229" at bounding box center [514, 210] width 233 height 14
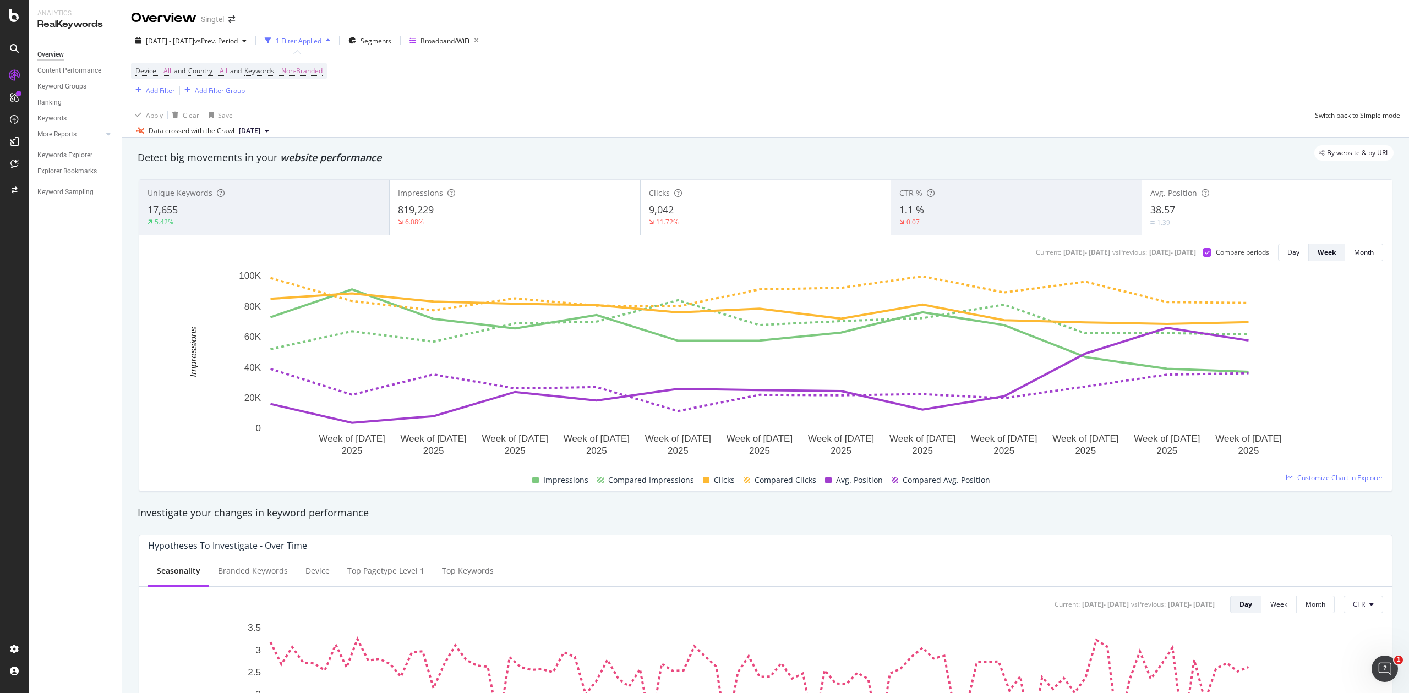
click at [807, 199] on div "Clicks" at bounding box center [765, 193] width 233 height 11
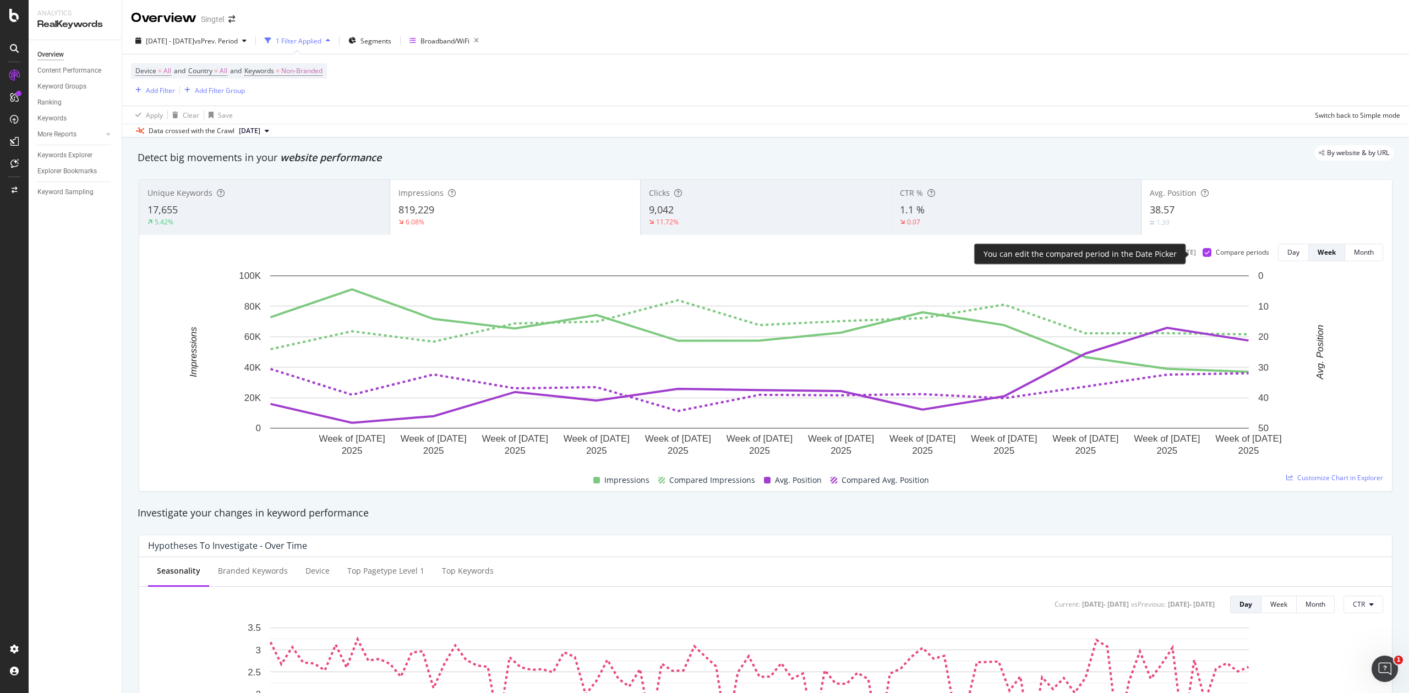
click at [1203, 250] on div at bounding box center [1207, 252] width 9 height 9
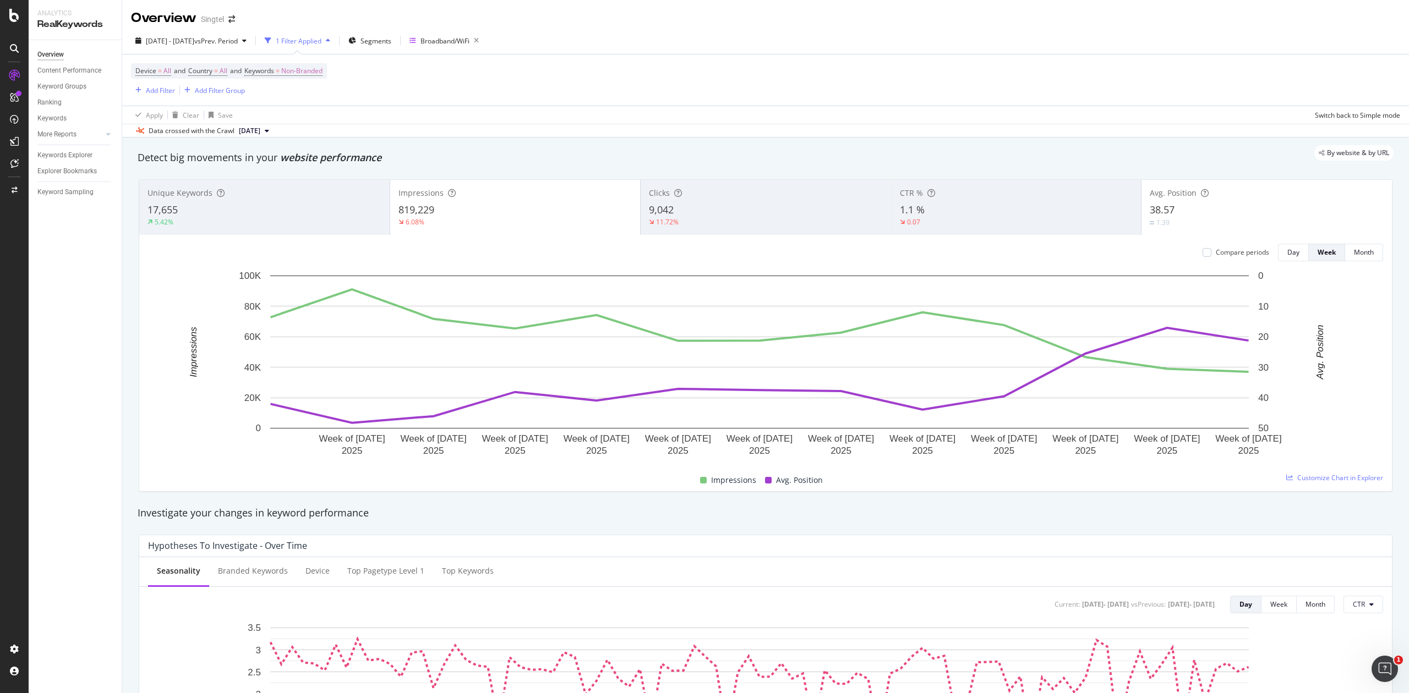
click at [686, 223] on div "11.72%" at bounding box center [766, 222] width 234 height 10
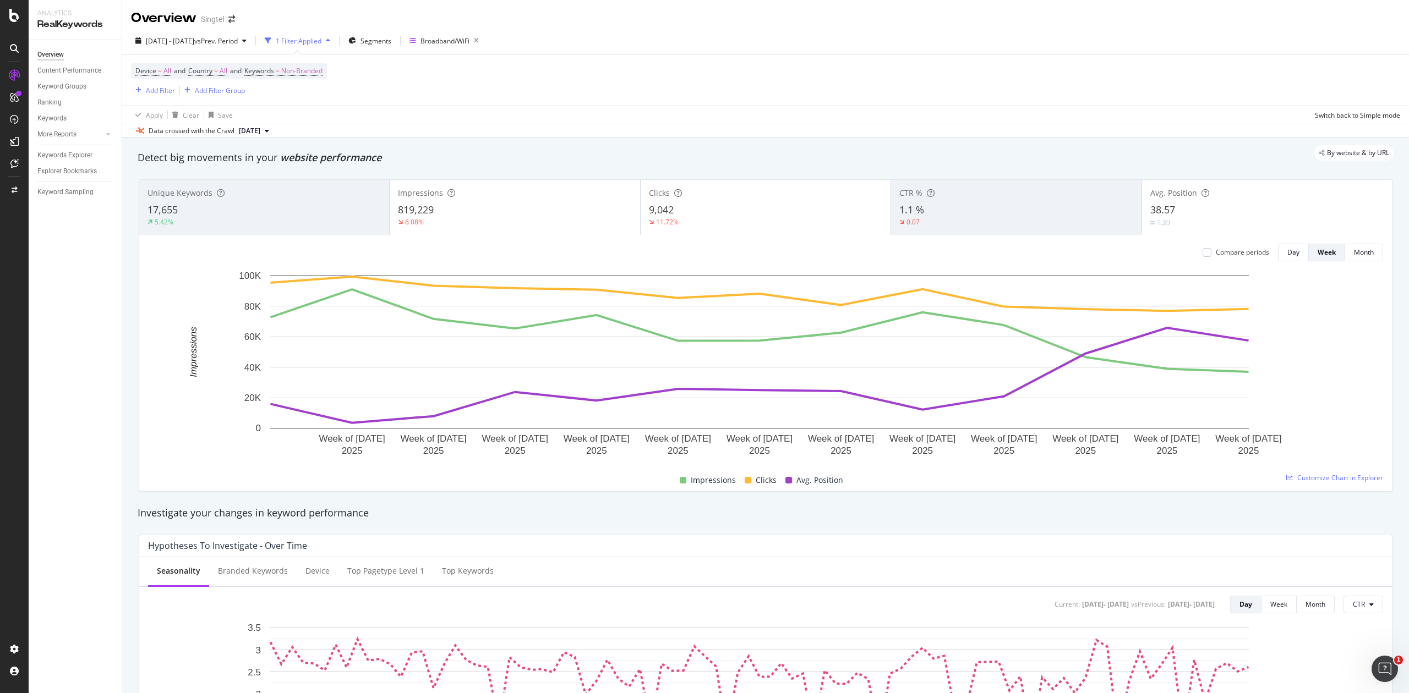
click at [1218, 217] on div "38.57" at bounding box center [1266, 210] width 233 height 14
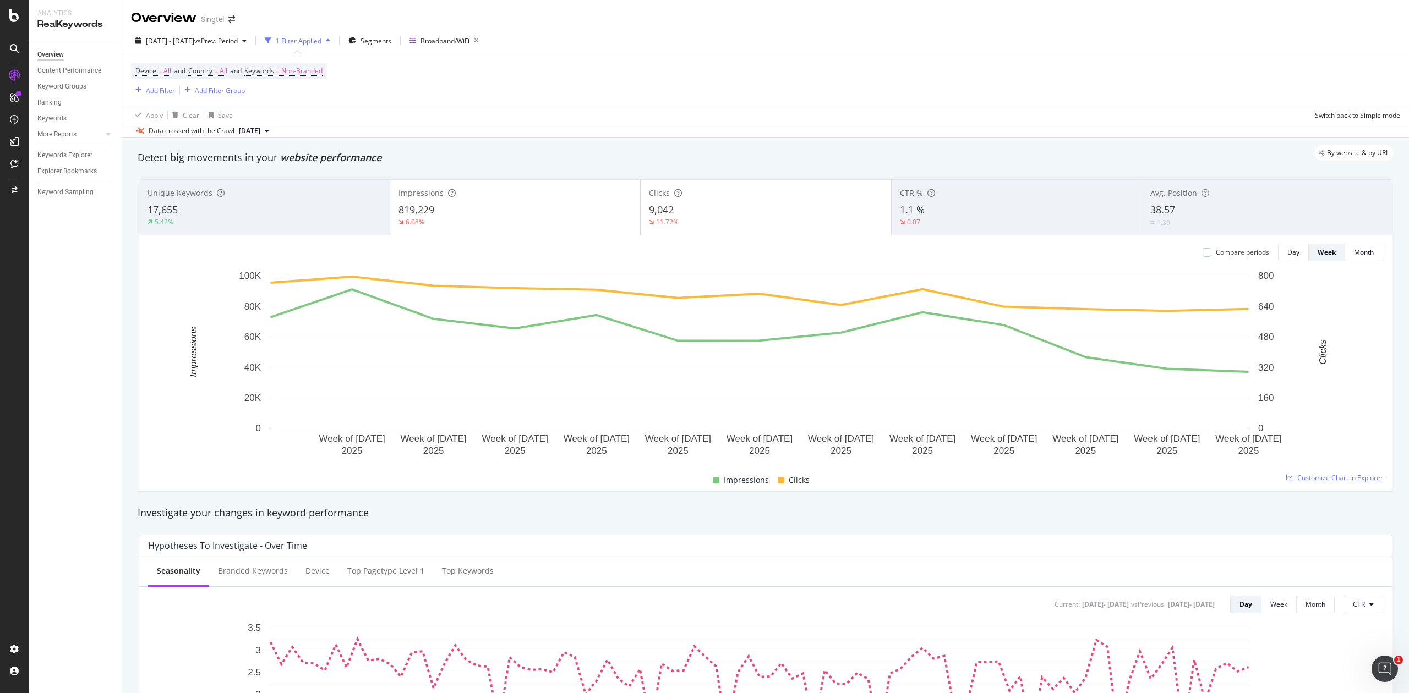
click at [476, 195] on div "Impressions" at bounding box center [515, 193] width 234 height 11
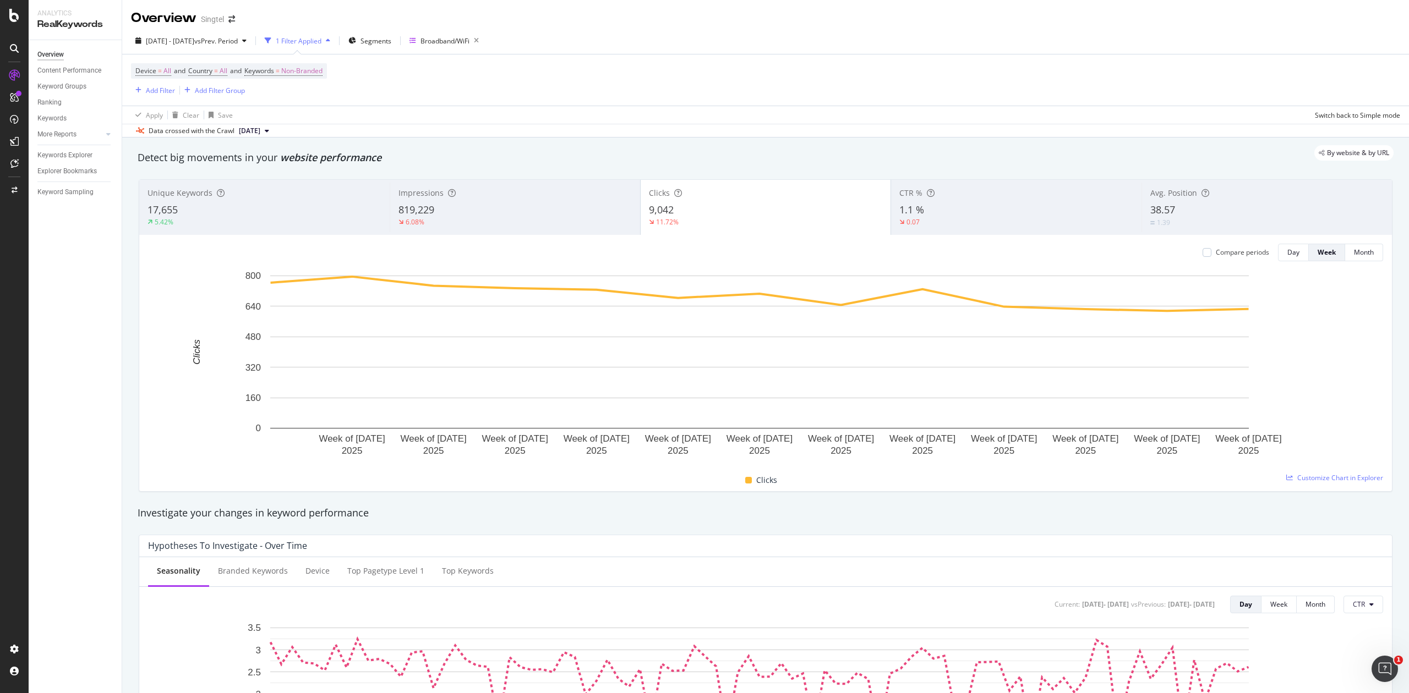
click at [1304, 211] on div "38.57" at bounding box center [1266, 210] width 233 height 14
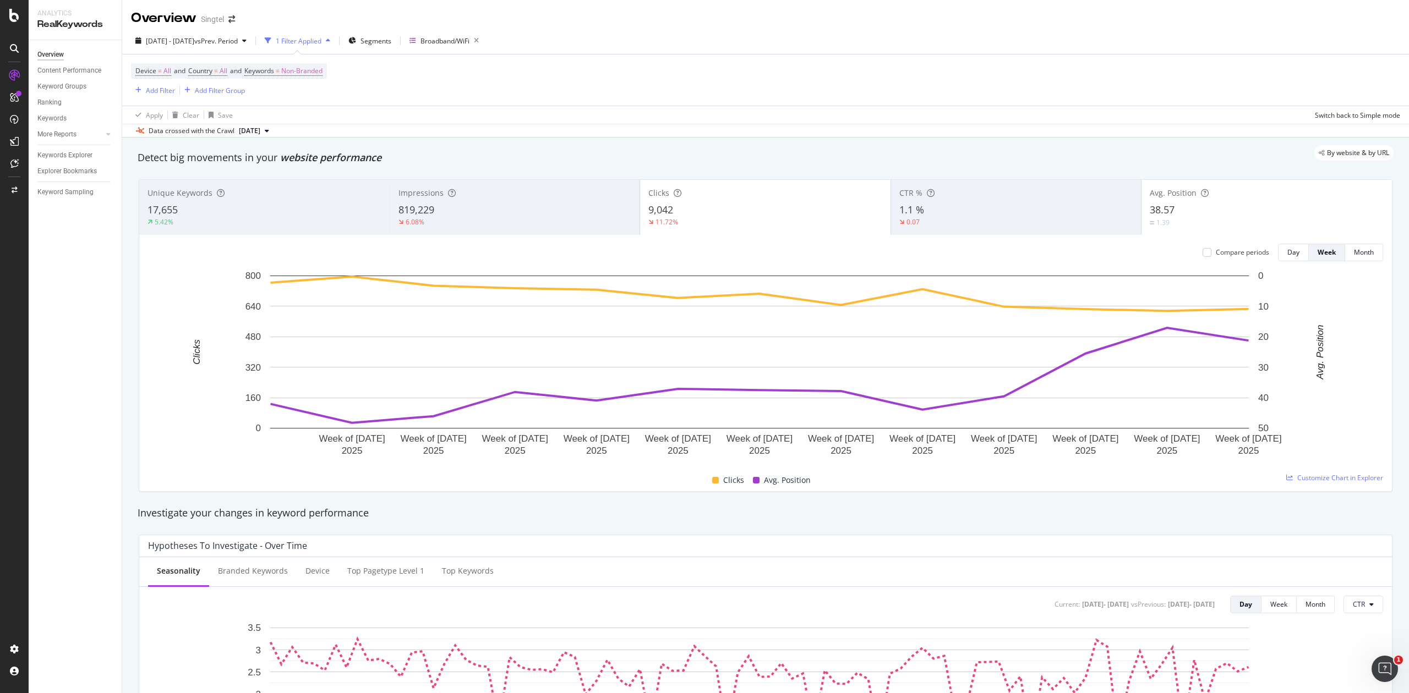
click at [794, 205] on div "9,042" at bounding box center [765, 210] width 234 height 14
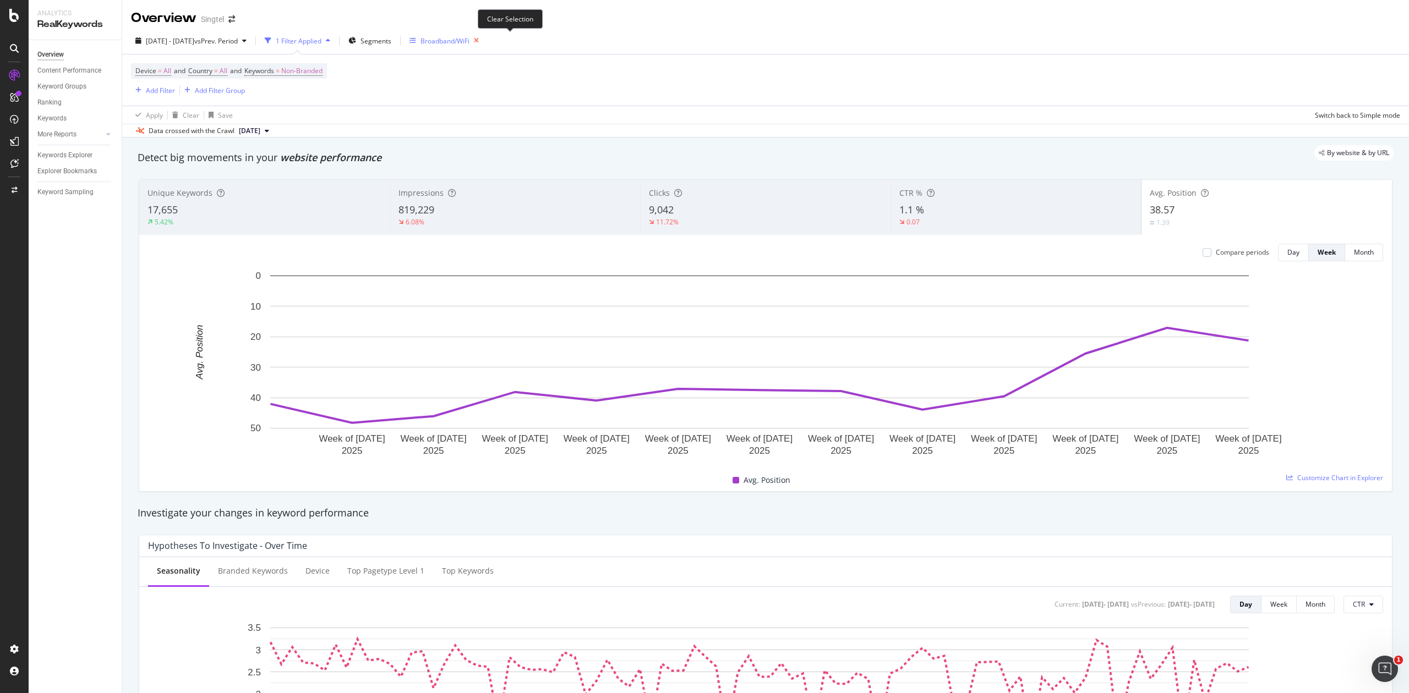
click at [483, 44] on icon "button" at bounding box center [476, 40] width 14 height 15
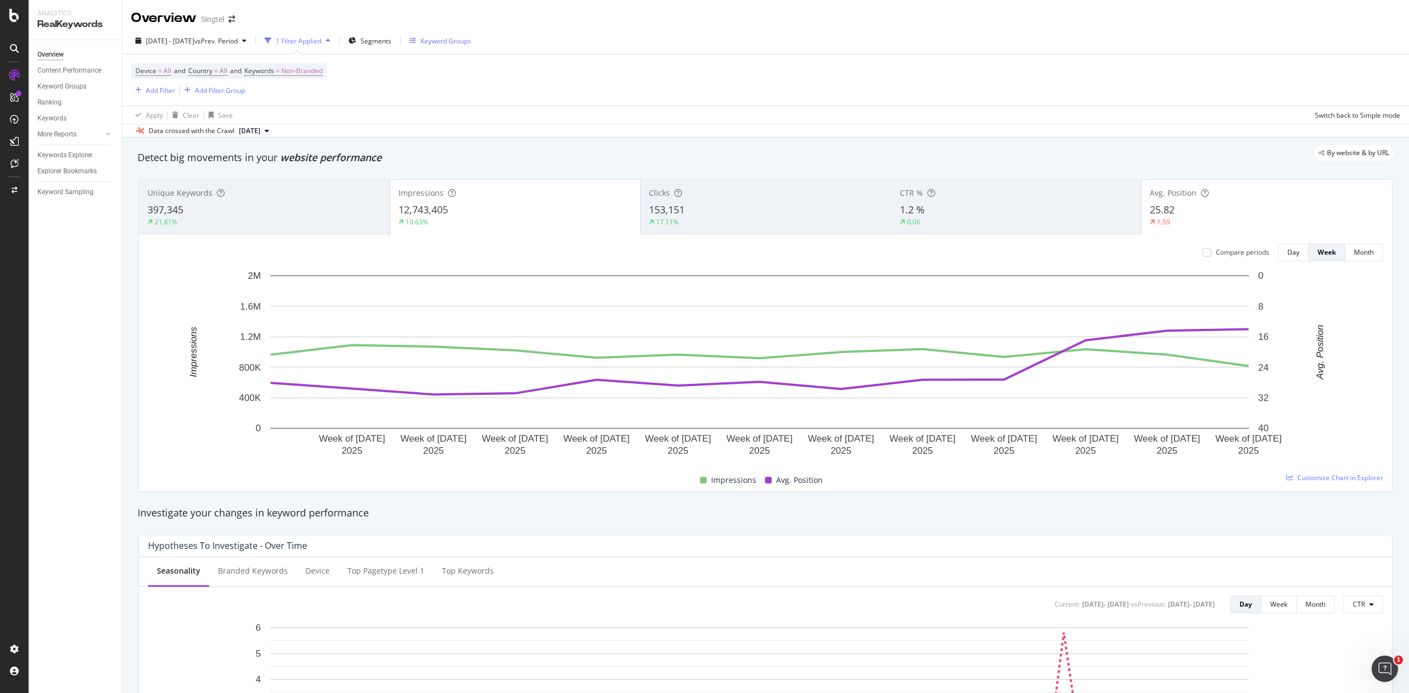
click at [471, 41] on div "Keyword Groups" at bounding box center [445, 40] width 51 height 9
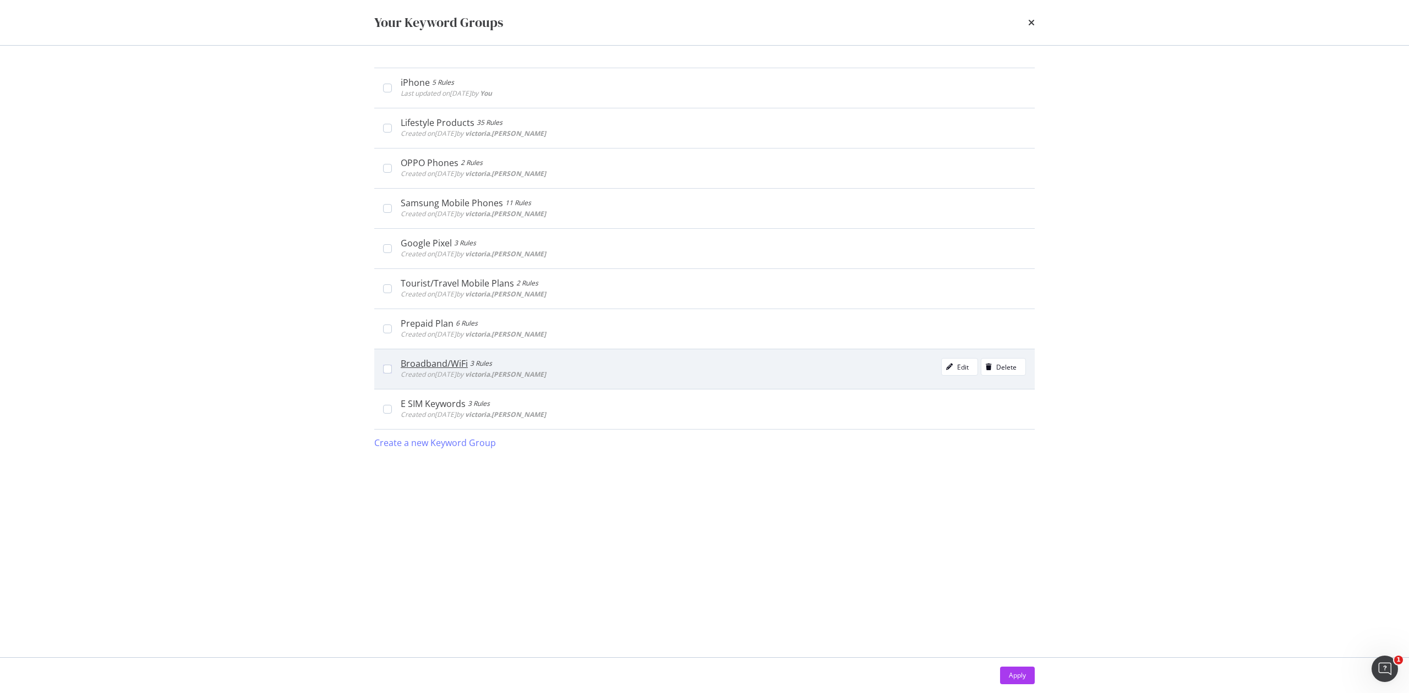
click at [382, 367] on div "Broadband/WiFi 3 Rules Created on 2024 Nov 20th by victoria.wong Edit Delete" at bounding box center [704, 369] width 660 height 40
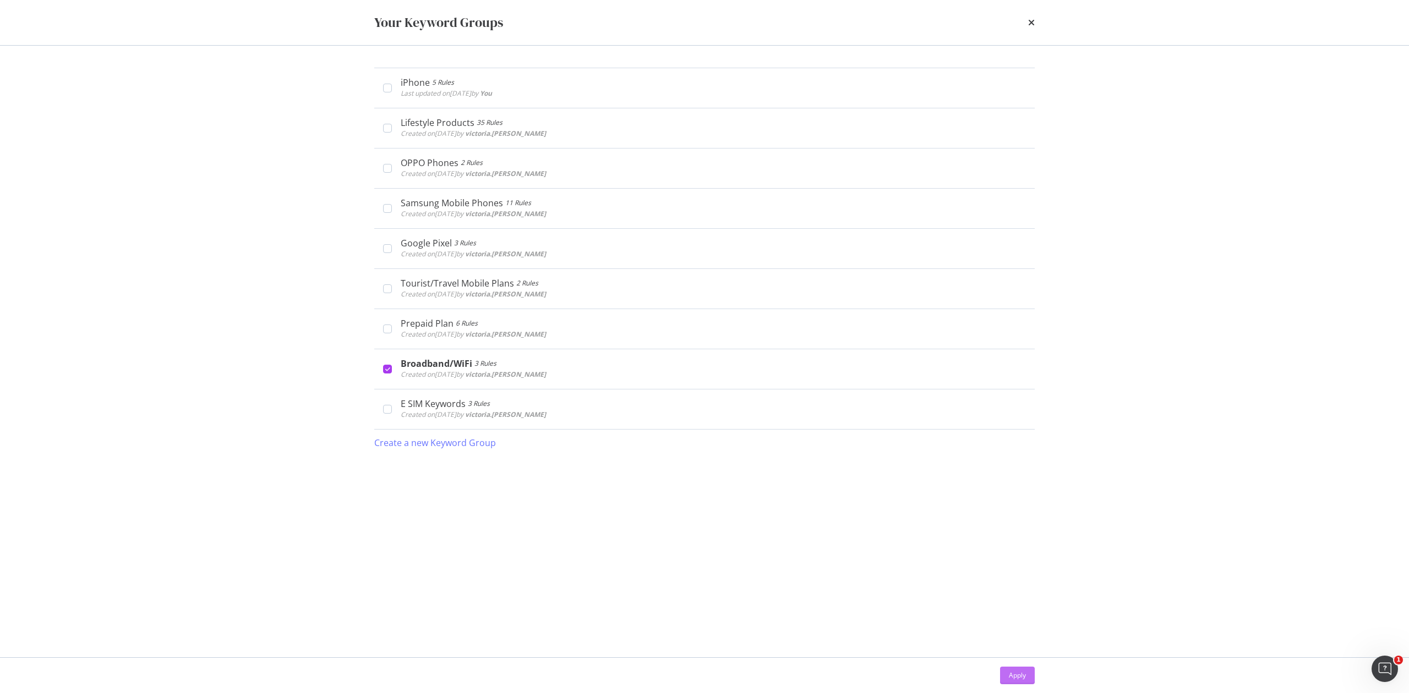
click at [1009, 668] on div "Apply" at bounding box center [1017, 676] width 17 height 17
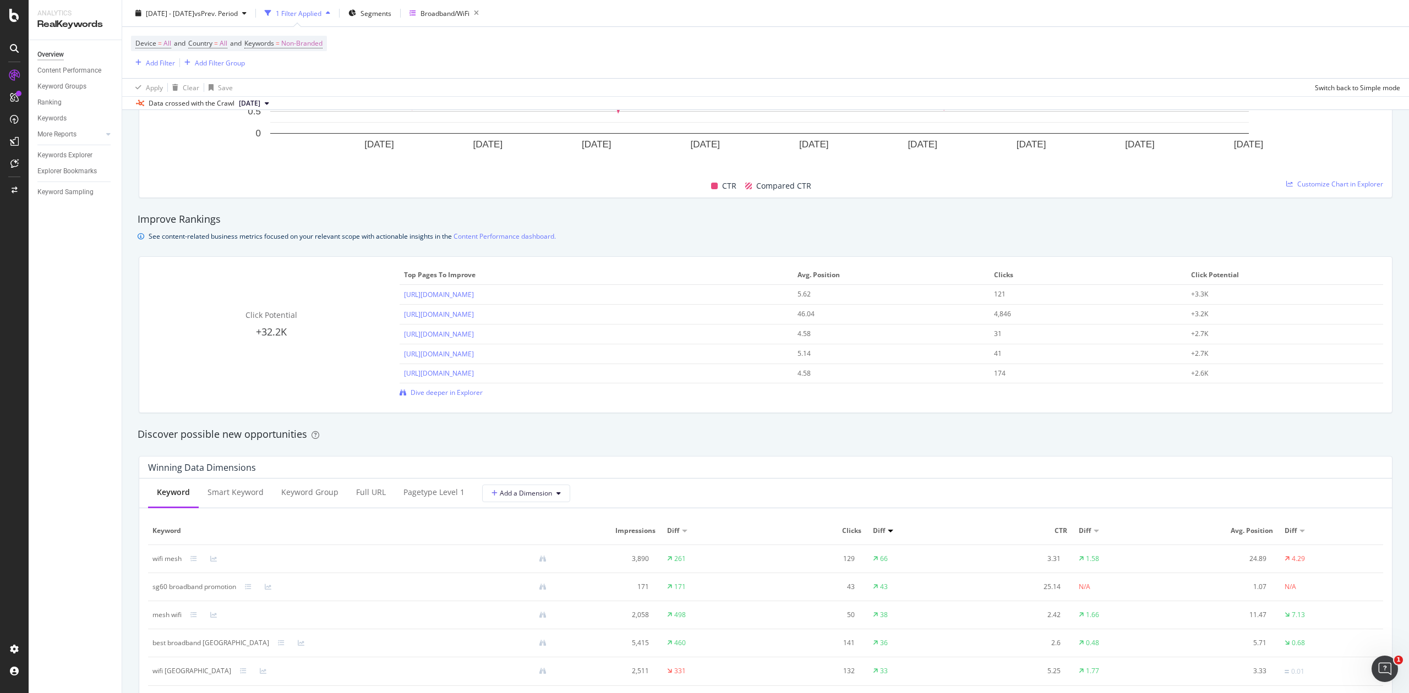
scroll to position [734, 0]
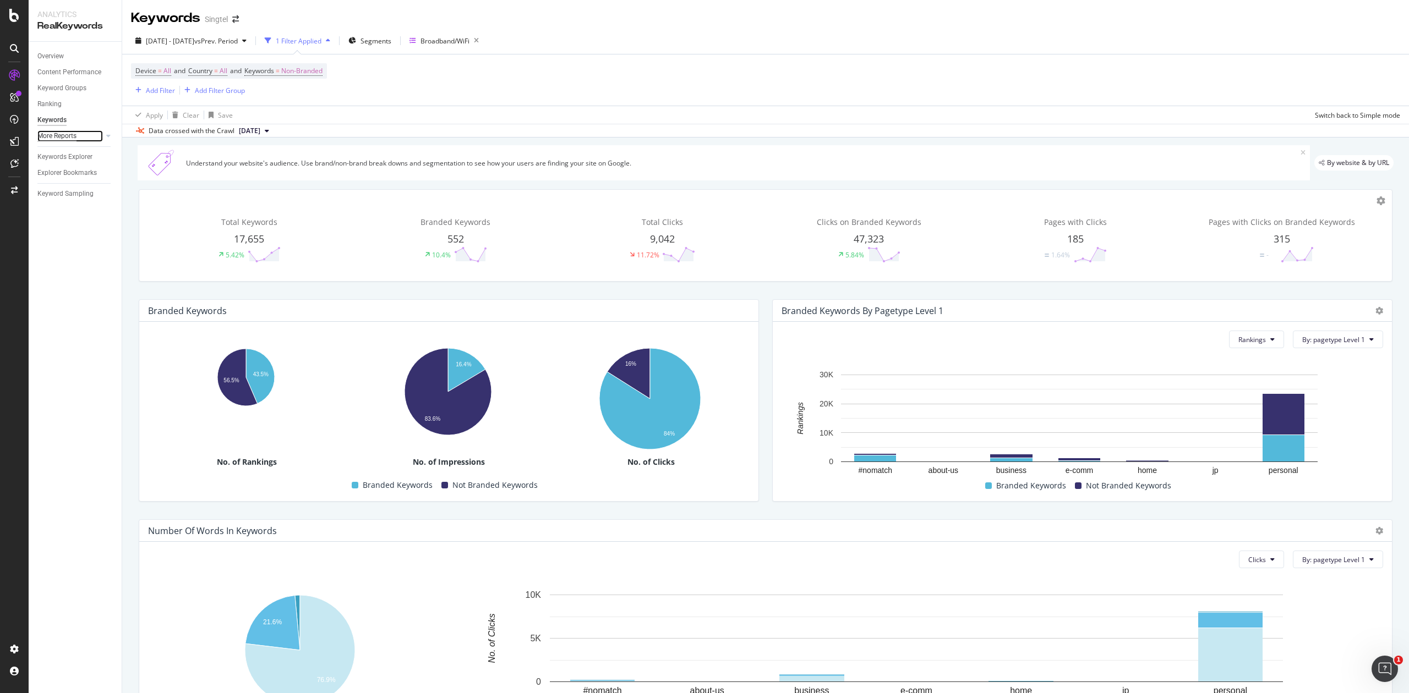
click at [69, 141] on div "More Reports" at bounding box center [56, 136] width 39 height 12
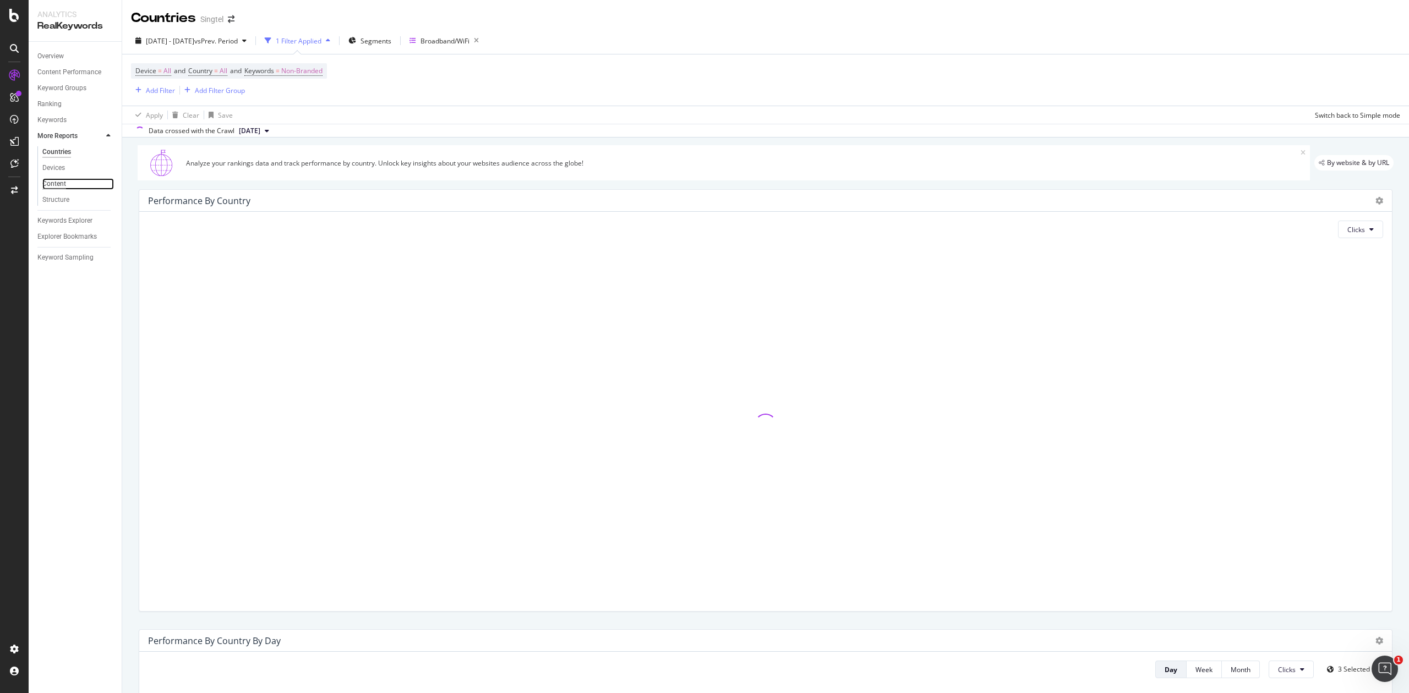
click at [59, 185] on div "Content" at bounding box center [54, 184] width 24 height 12
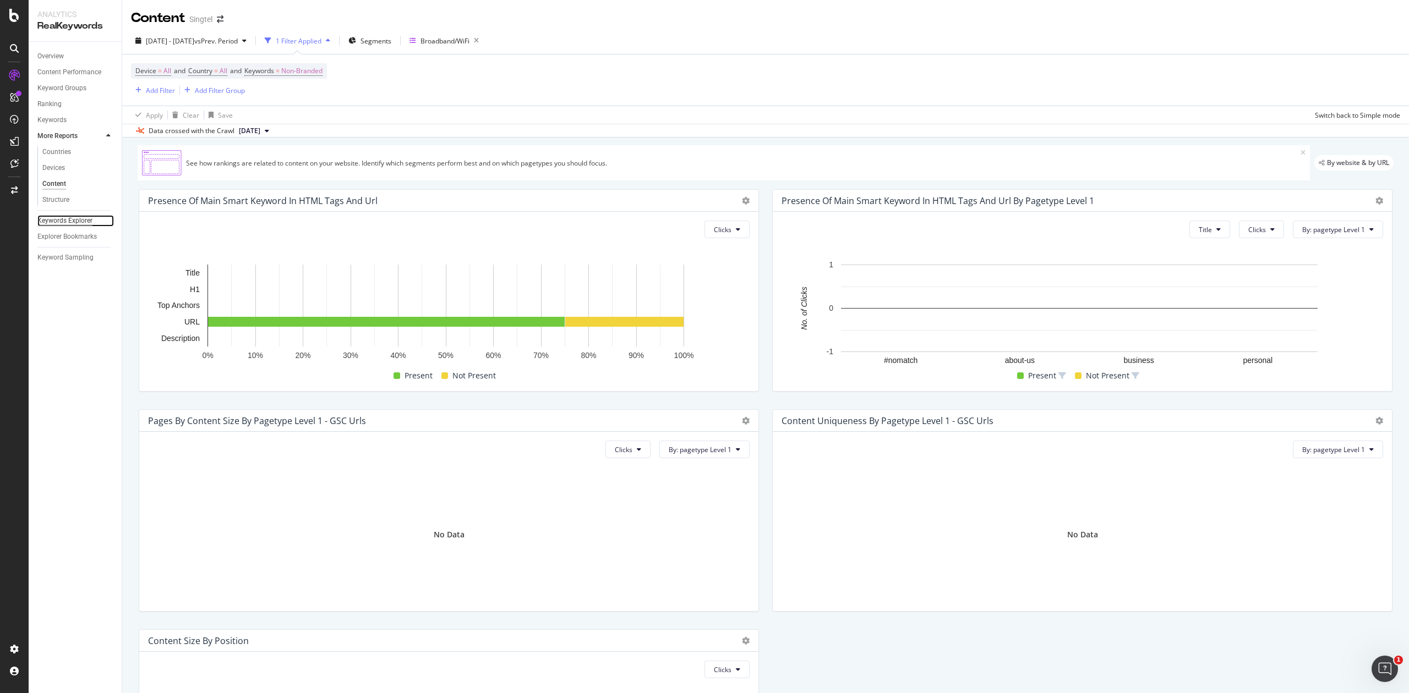
click at [61, 223] on div "Keywords Explorer" at bounding box center [64, 221] width 55 height 12
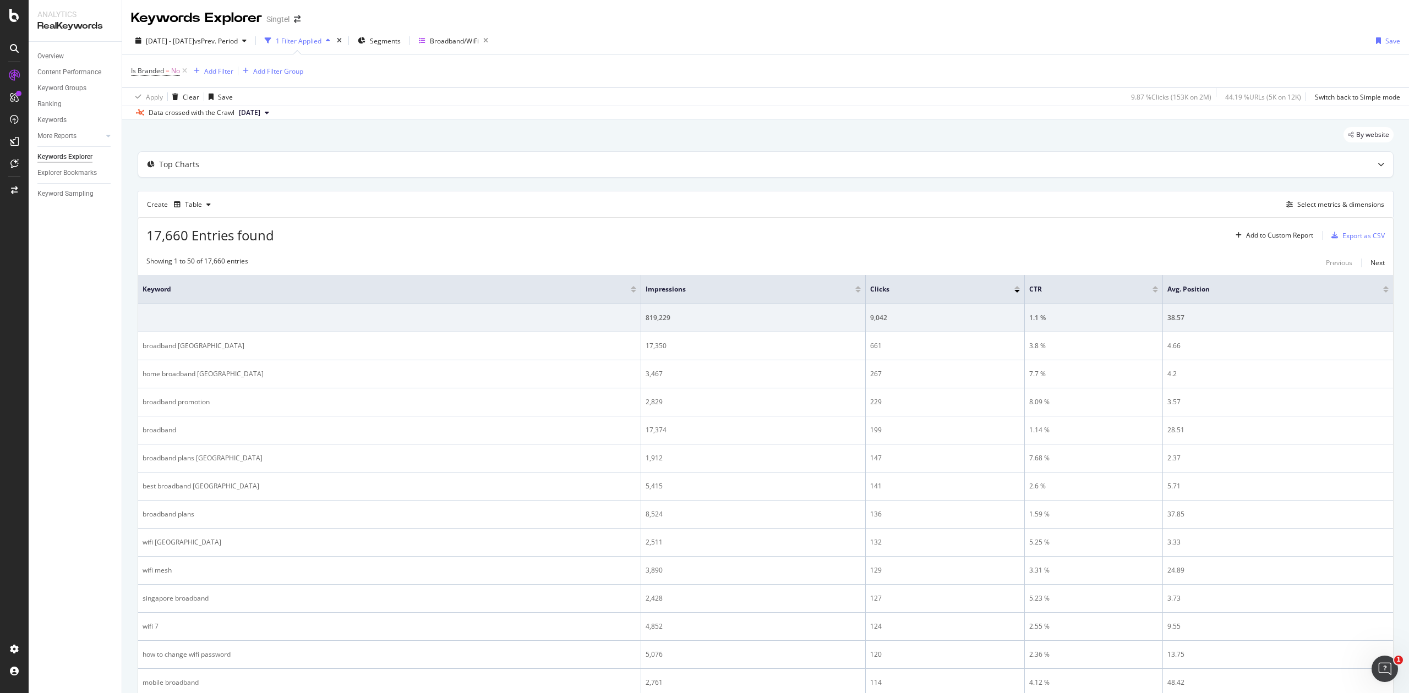
click at [824, 136] on div "By website" at bounding box center [766, 139] width 1256 height 24
